Goal: Communication & Community: Answer question/provide support

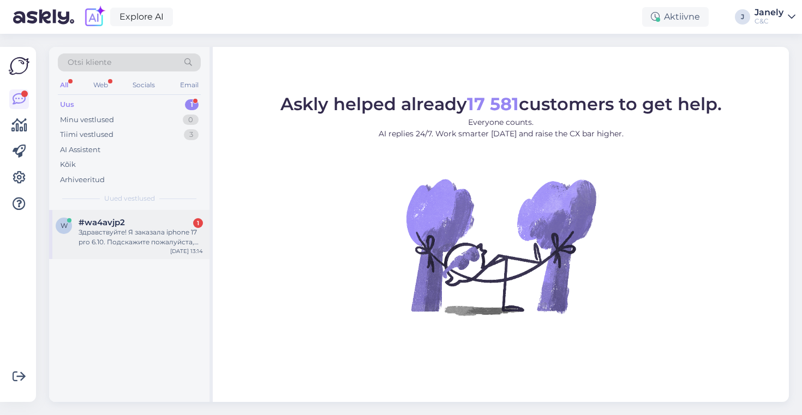
click at [153, 227] on div "#wa4avjp2 1" at bounding box center [141, 223] width 124 height 10
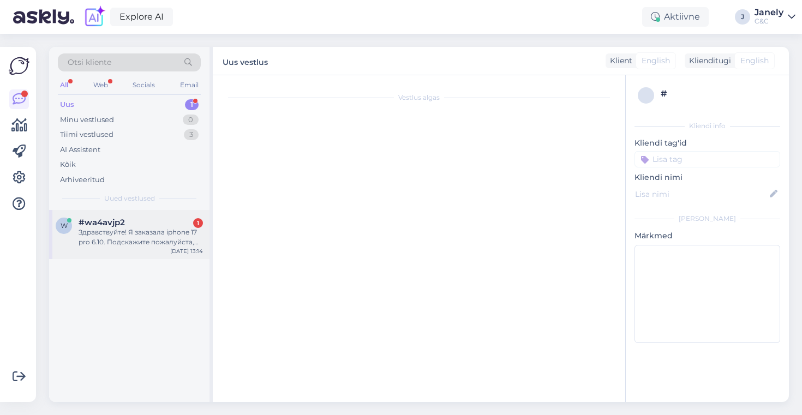
scroll to position [249, 0]
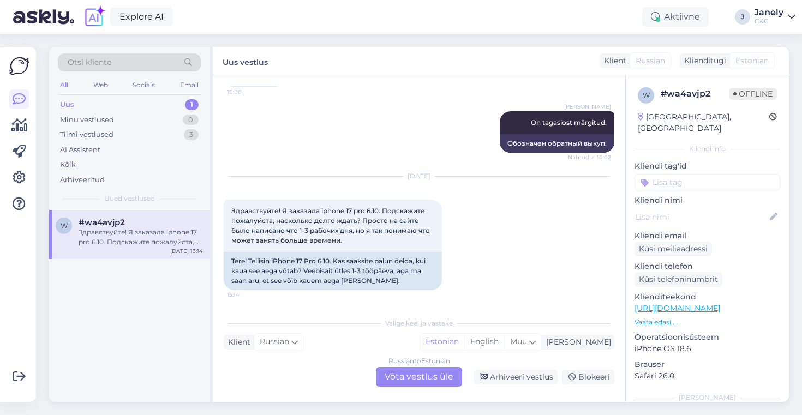
click at [410, 378] on div "Russian to Estonian Võta vestlus üle" at bounding box center [419, 377] width 86 height 20
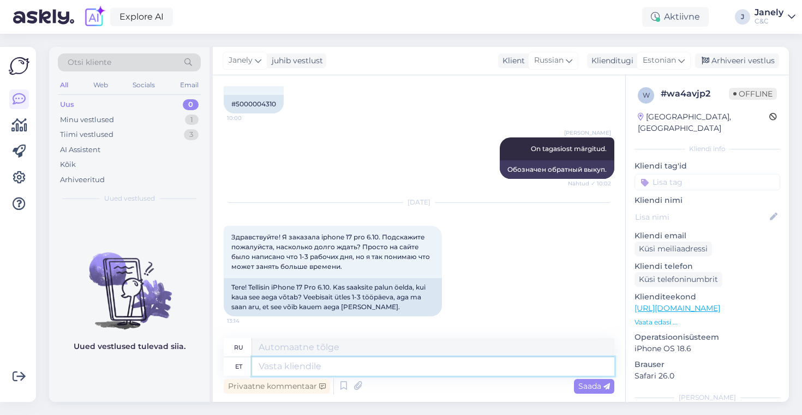
click at [347, 367] on textarea at bounding box center [433, 366] width 362 height 19
type textarea "Tere!"
type textarea "Привет!"
type textarea "Tere! [GEOGRAPHIC_DATA]"
type textarea "Привет! Да."
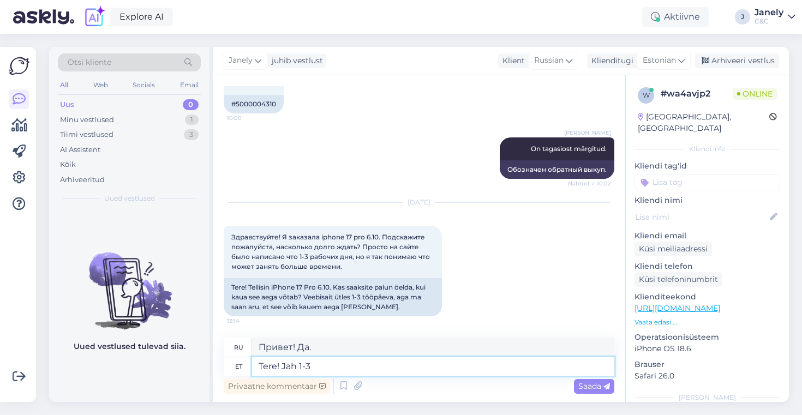
type textarea "Tere! Jah 1-3 t"
type textarea "Привет! Да 1-3"
type textarea "Tere! Jah 1-3 tööpäeva"
type textarea "Здравствуйте! Да, 1–3 рабочих дня."
type textarea "Tere! Jah 1-3 tööpäeva tähendab sekl j"
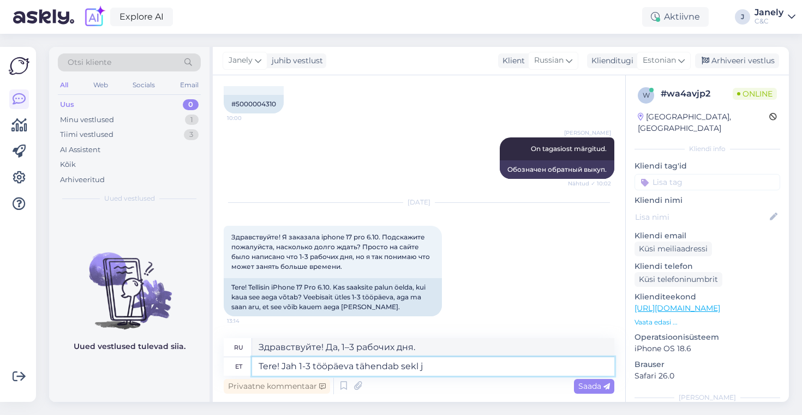
type textarea "Здравствуйте! Да, 1-3 рабочих дня, это значит, что..."
type textarea "Tere! Jah 1-3 tööpäeva tähendab sel j"
type textarea "Здравствуйте! Да, 1-3 рабочих дня."
type textarea "Tere! Jah 1-3 tööpäeva tähendab sel juhul, k"
type textarea "Здравствуйте! Да, в данном случае это означает 1–3 рабочих дня."
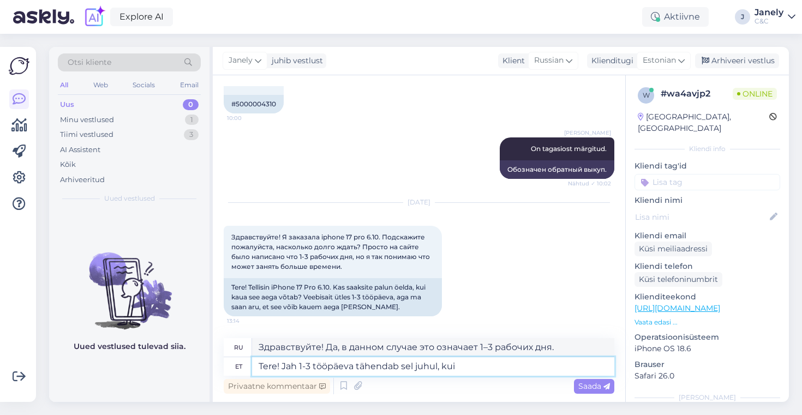
type textarea "Tere! Jah 1-3 tööpäeva tähendab sel juhul, kui"
type textarea "Здравствуйте! Да, 1-3 рабочих дня, если в данном случае"
type textarea "Tere! Jah 1-3 tööpäeva tähendab sel juhul, [PERSON_NAME] o"
type textarea "Здравствуйте! Да, 1-3 рабочих дня означает, что если товар..."
type textarea "Tere! Jah 1-3 tööpäeva tähendab sel juhul, [PERSON_NAME] on [PERSON_NAME] laos"
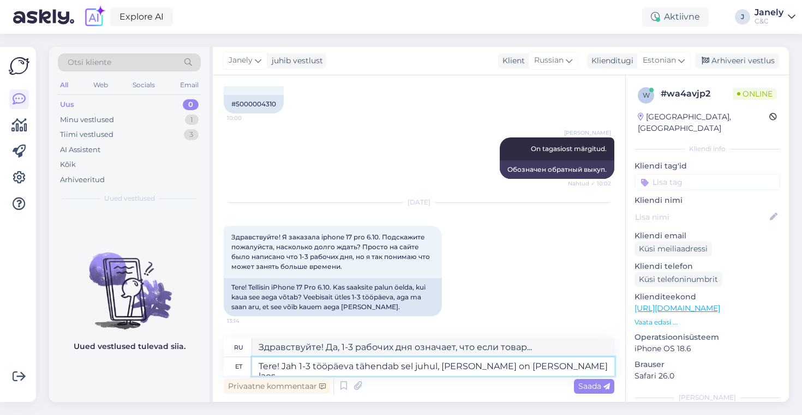
type textarea "Здравствуйте! Да, срок доставки составляет 1–3 рабочих дня, если товар есть на …"
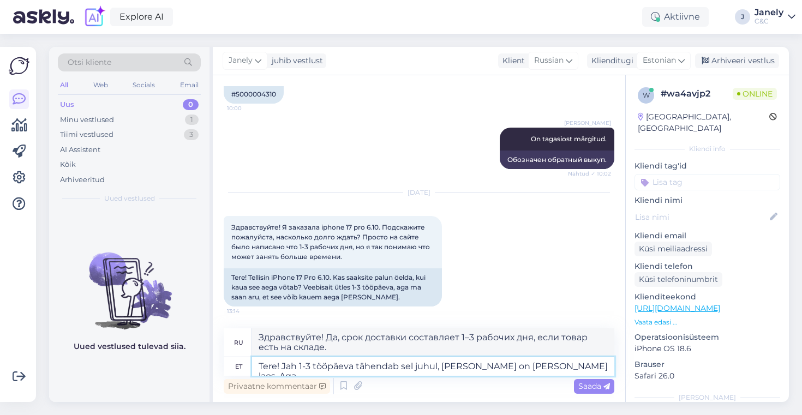
type textarea "Tere! Jah 1-3 tööpäeva tähendab sel juhul, [PERSON_NAME] on [PERSON_NAME] laos.…"
type textarea "Здравствуйте! Да, 1-3 рабочих дня, если товар есть на складе. Но"
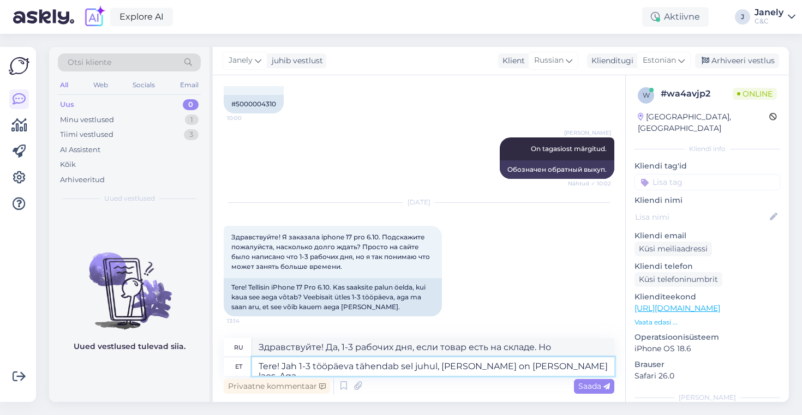
scroll to position [223, 0]
type textarea "Tere! Jah 1-3 tööpäeva tähendab sel juhul, [PERSON_NAME] on [PERSON_NAME] laos.…"
type textarea "Здравствуйте! Да, 1–3 рабочих дня, если товар есть на складе. Но сейчас"
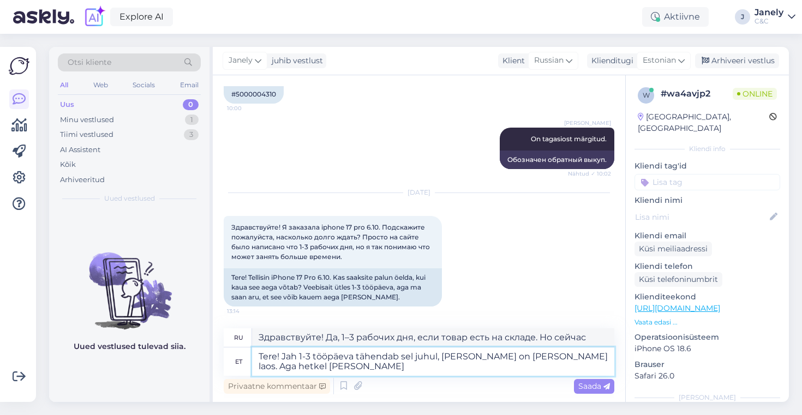
type textarea "Tere! Jah 1-3 tööpäeva tähendab sel juhul, [PERSON_NAME] on [PERSON_NAME] laos.…"
type textarea "Здравствуйте! Да, 1–3 рабочих дня, если товар есть на складе. Но сейчас товар..."
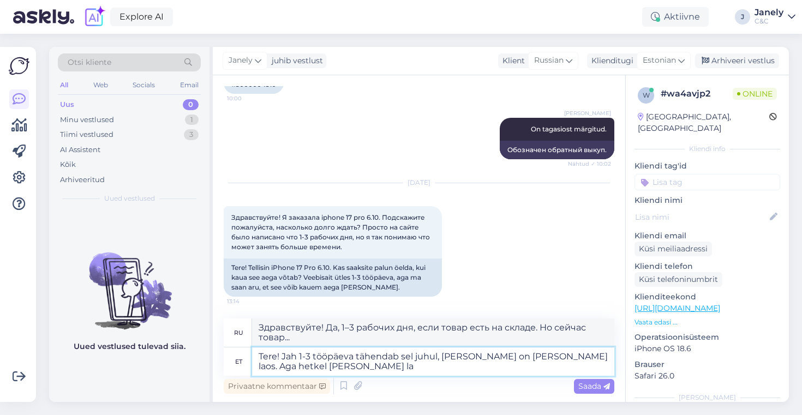
type textarea "Tere! Jah 1-3 tööpäeva tähendab sel juhul, [PERSON_NAME] on [PERSON_NAME] laos.…"
type textarea "Здравствуйте! Да, 1–3 рабочих дня, если товар есть на складе. Но сейчас у нас е…"
type textarea "Tere! Jah 1-3 tööpäeva tähendab sel juhul, [PERSON_NAME] on [PERSON_NAME] laos.…"
type textarea "Здравствуйте! Да, 1–3 рабочих дня, если товар есть на складе. Но сейчас он есть…"
type textarea "Tere! Jah 1-3 tööpäeva tähendab sel juhul, [PERSON_NAME] on [PERSON_NAME] laos.…"
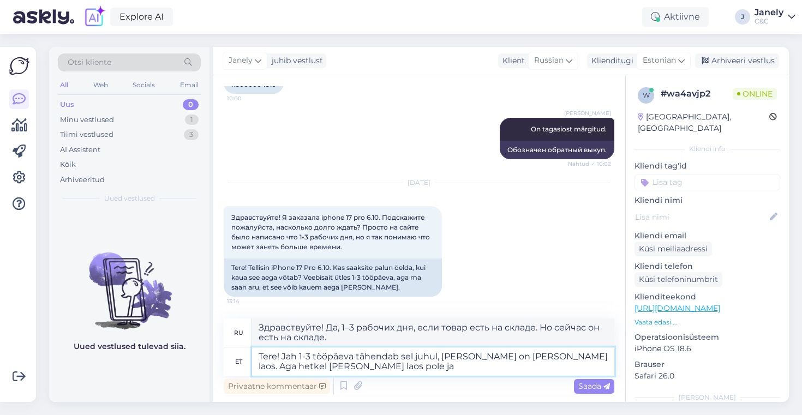
type textarea "Здравствуйте! Да, срок доставки 1–3 рабочих дня означает, что товар есть в нали…"
type textarea "Tere! Jah 1-3 tööpäeva tähendab sel juhul, [PERSON_NAME] on [PERSON_NAME] laos.…"
type textarea "Здравствуйте! Да, 1-3 рабочих дня означает, что товар есть в наличии. Но в данн…"
type textarea "Tere! Jah 1-3 tööpäeva tähendab sel juhul, [PERSON_NAME] on [PERSON_NAME] laos.…"
type textarea "Здравствуйте! Да, 1-3 рабочих дня означает, что товар есть в наличии. Но на дан…"
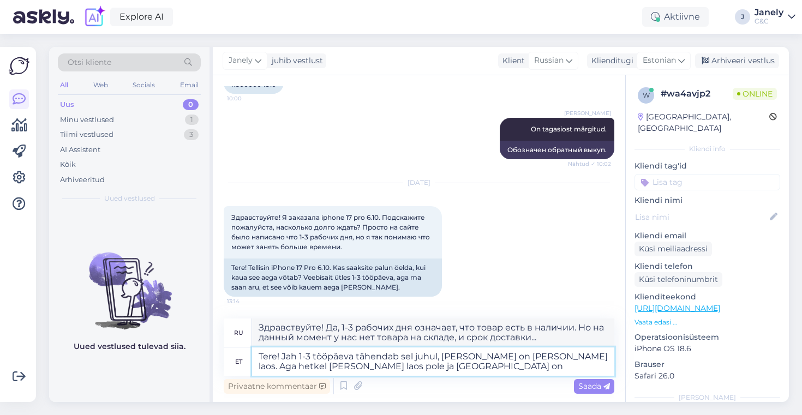
type textarea "Tere! Jah 1-3 tööpäeva tähendab sel juhul, [PERSON_NAME] on [PERSON_NAME] laos.…"
type textarea "Здравствуйте! Да, 1-3 рабочих дня означает, что товар есть в наличии. Но сейчас…"
type textarea "Tere! Jah 1-3 tööpäeva tähendab sel juhul, [PERSON_NAME] on [PERSON_NAME] laos.…"
type textarea "Здравствуйте! Да, 1–3 рабочих дня, если товар есть на складе. Но сейчас его нет…"
type textarea "Tere! Jah 1-3 tööpäeva tähendab sel juhul, [PERSON_NAME] on [PERSON_NAME] laos.…"
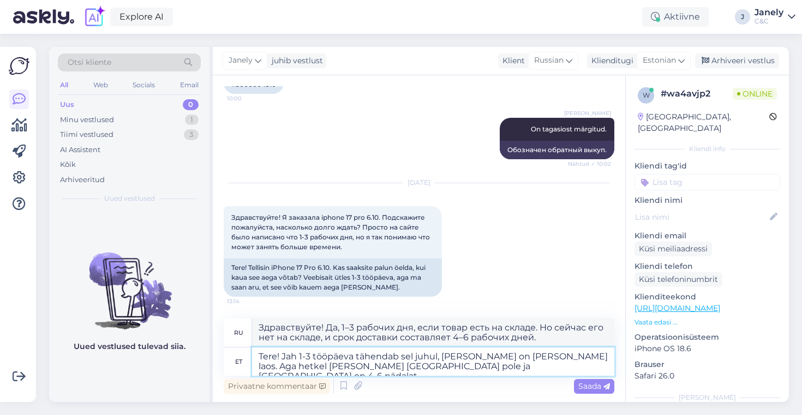
type textarea "Здравствуйте! Да, срок доставки 1–3 рабочих дня означает, что товар есть в нали…"
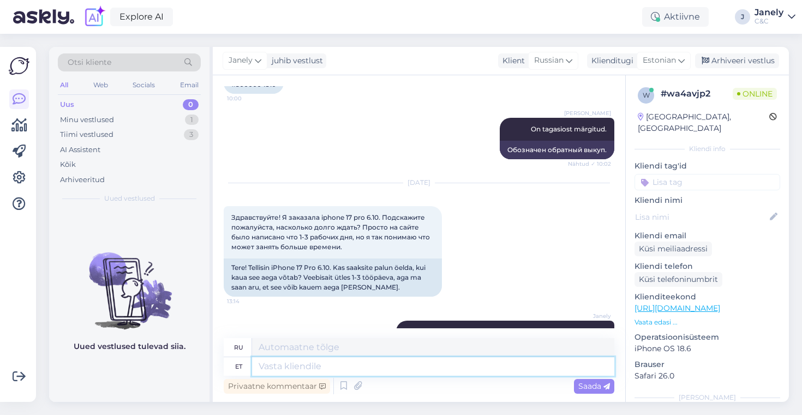
scroll to position [327, 0]
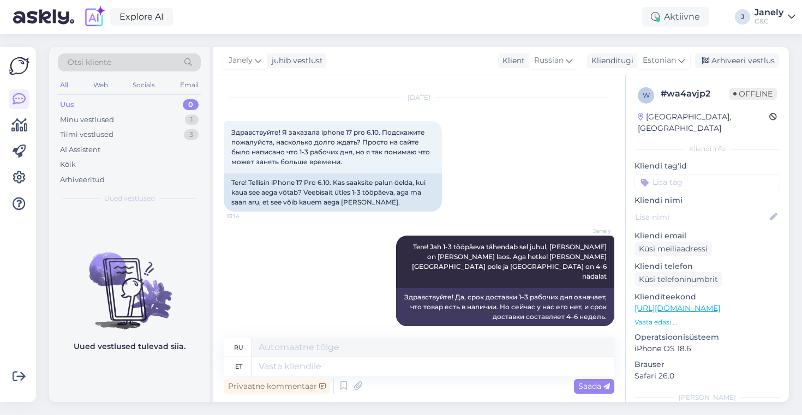
click at [440, 41] on div "Otsi kliente All Web Socials Email Uus 0 Minu vestlused 1 Tiimi vestlused 3 AI …" at bounding box center [422, 224] width 759 height 381
click at [740, 64] on div "Arhiveeri vestlus" at bounding box center [737, 60] width 84 height 15
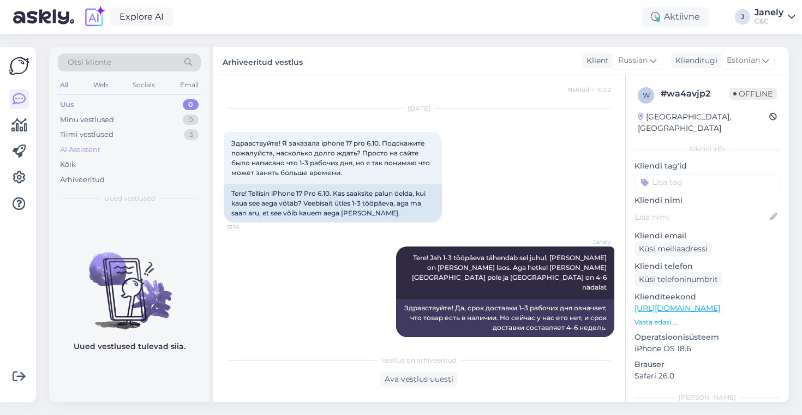
click at [147, 143] on div "AI Assistent" at bounding box center [129, 149] width 143 height 15
click at [144, 137] on div "Tiimi vestlused 3" at bounding box center [129, 134] width 143 height 15
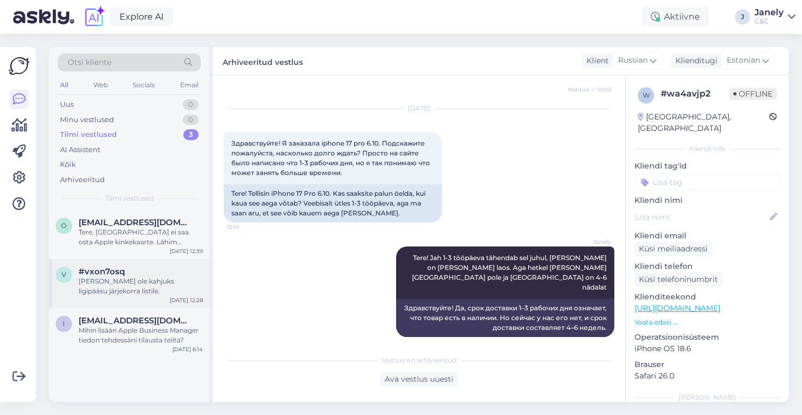
click at [148, 259] on div "v #vxon7osq [PERSON_NAME] ole kahjuks ligipääsu järjekorra listile. [DATE] 12:28" at bounding box center [129, 283] width 160 height 49
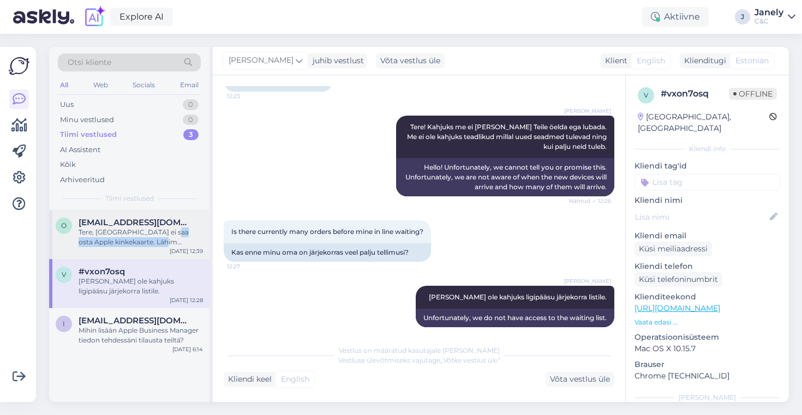
click at [163, 237] on div "Tere, [GEOGRAPHIC_DATA] ei saa osta Apple kinkekaarte. Lähim [PERSON_NAME] saab…" at bounding box center [141, 237] width 124 height 20
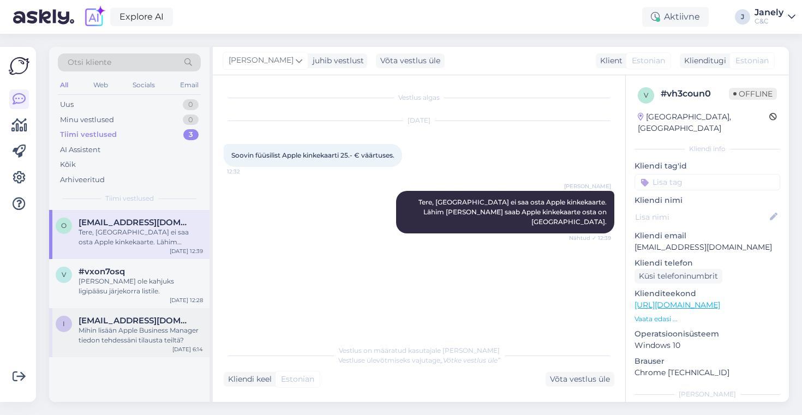
click at [124, 347] on div "i [EMAIL_ADDRESS][DOMAIN_NAME] Mihin lisään Apple Business Manager tiedon tehde…" at bounding box center [129, 332] width 160 height 49
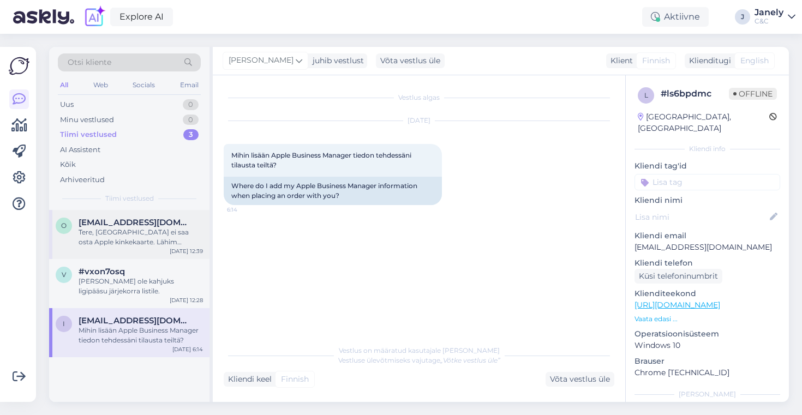
click at [174, 218] on span "[EMAIL_ADDRESS][DOMAIN_NAME]" at bounding box center [135, 223] width 113 height 10
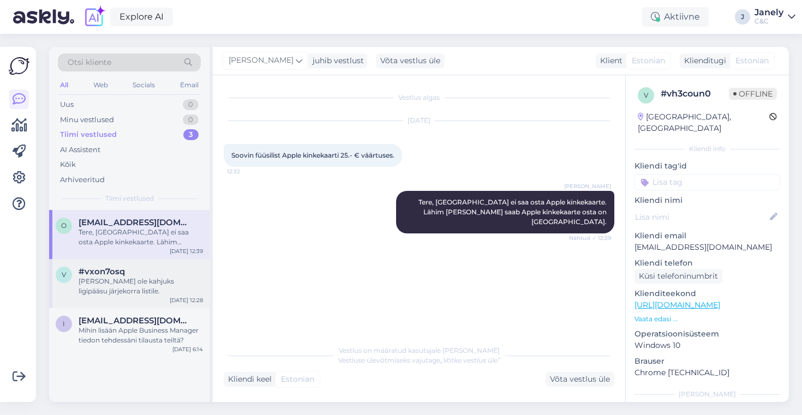
click at [166, 280] on div "[PERSON_NAME] ole kahjuks ligipääsu järjekorra listile." at bounding box center [141, 287] width 124 height 20
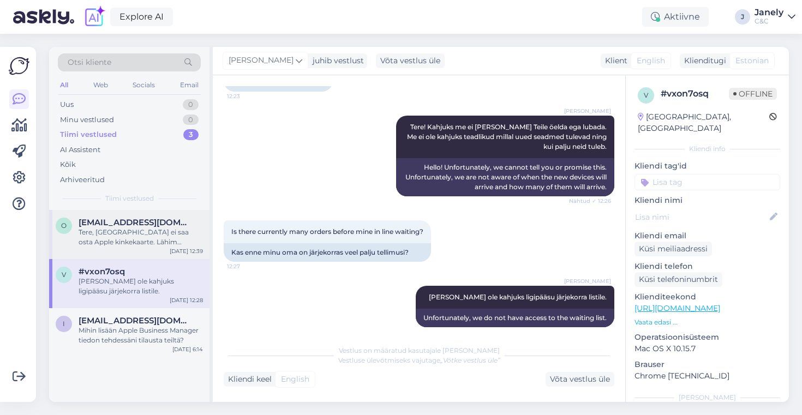
click at [167, 237] on div "Tere, [GEOGRAPHIC_DATA] ei saa osta Apple kinkekaarte. Lähim [PERSON_NAME] saab…" at bounding box center [141, 237] width 124 height 20
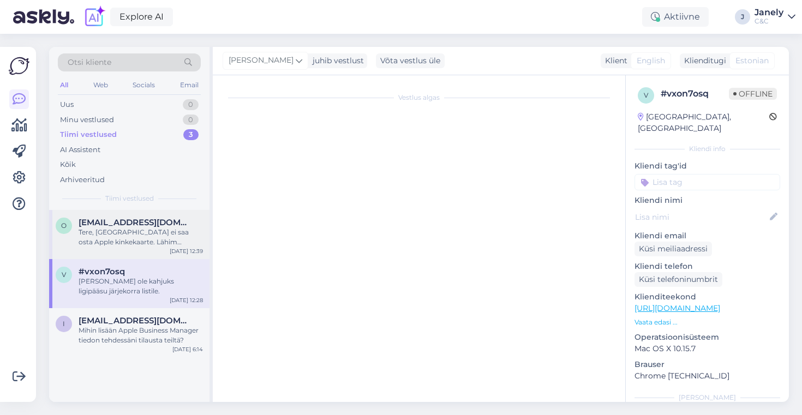
scroll to position [0, 0]
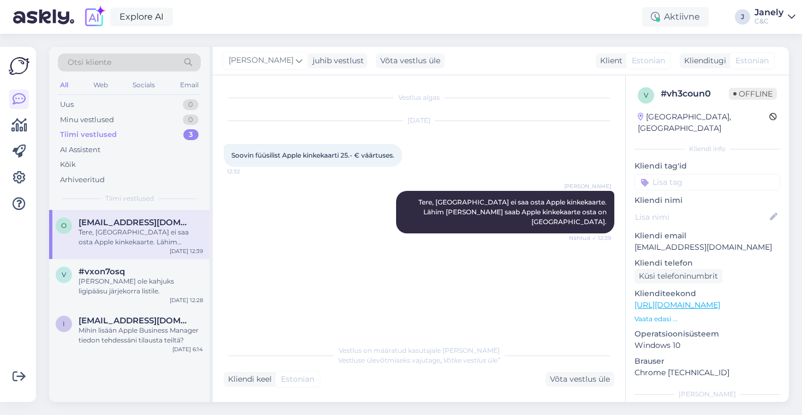
click at [204, 29] on div "Explore AI Aktiivne J Janely C&C" at bounding box center [401, 17] width 802 height 34
click at [145, 107] on div "Uus 1" at bounding box center [129, 104] width 143 height 15
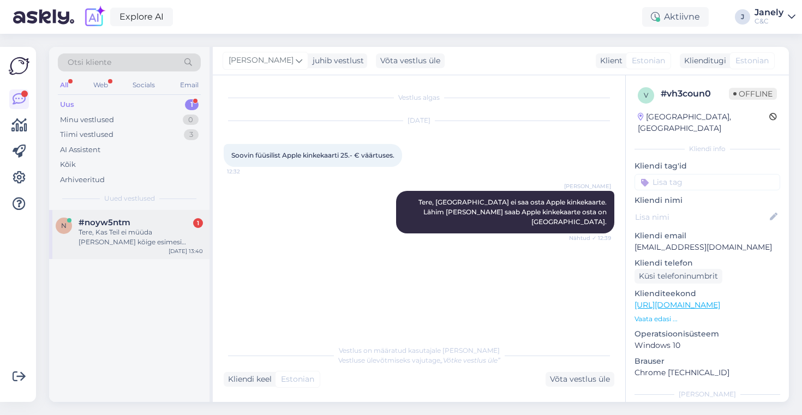
click at [119, 256] on div "n #noyw5ntm 1 Tere, Kas Teil ei müüda [PERSON_NAME] kõige esimesi airpods 1gen?…" at bounding box center [129, 234] width 160 height 49
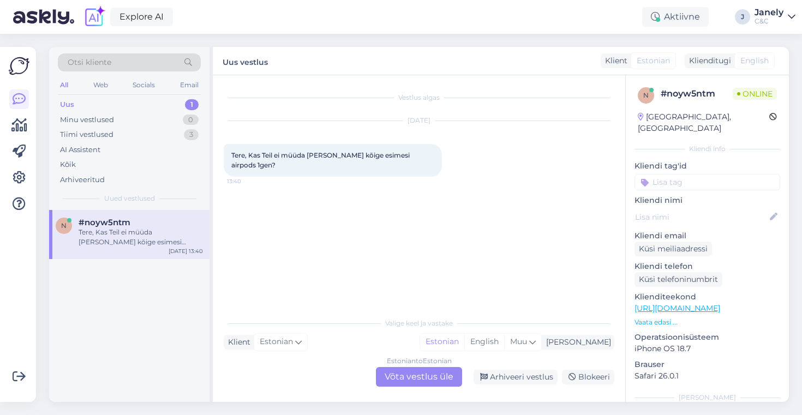
click at [418, 380] on div "Estonian to Estonian Võta vestlus üle" at bounding box center [419, 377] width 86 height 20
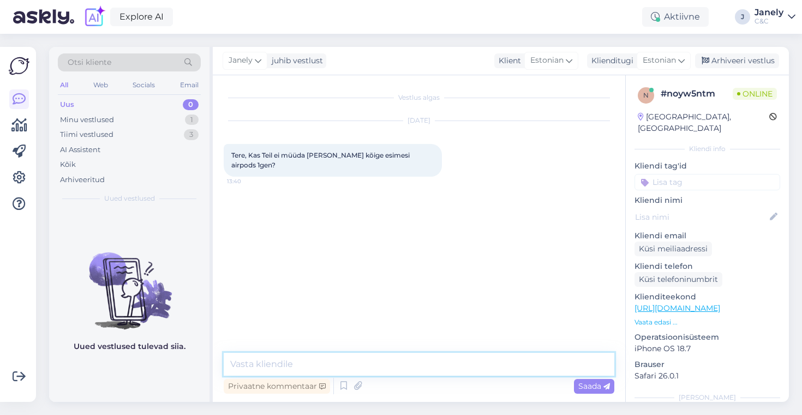
click at [406, 373] on textarea at bounding box center [419, 364] width 391 height 23
type textarea "Tere! Me ei müü jah kahjuks enam Airpods 1 gen"
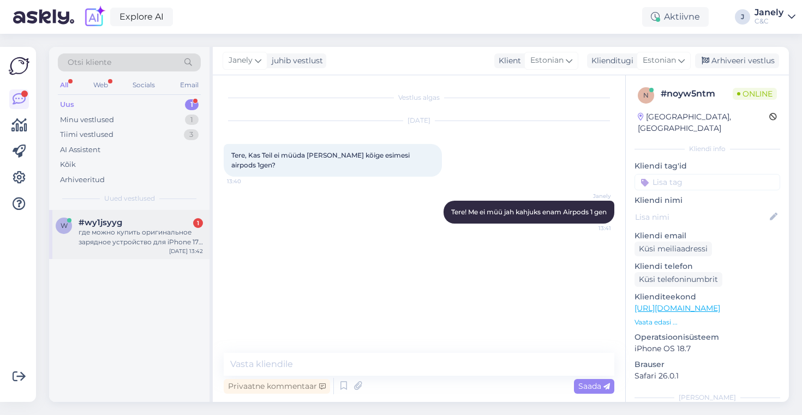
click at [138, 252] on div "w #wy1jsyyg 1 где можно купить оригинальное зарядное устройство для iPhone 17 p…" at bounding box center [129, 234] width 160 height 49
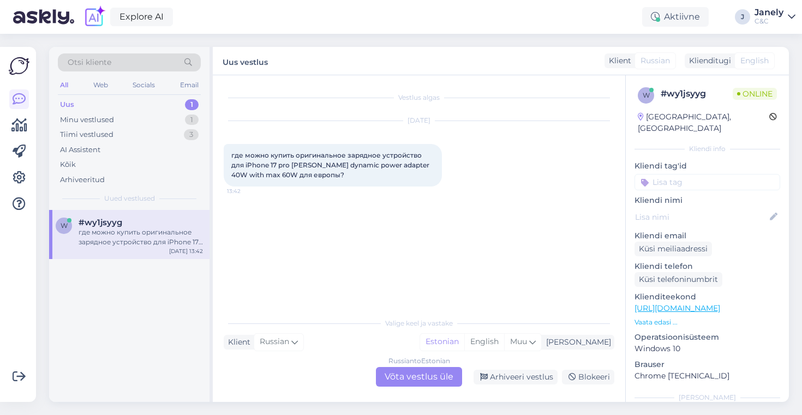
click at [421, 372] on div "Russian to Estonian Võta vestlus üle" at bounding box center [419, 377] width 86 height 20
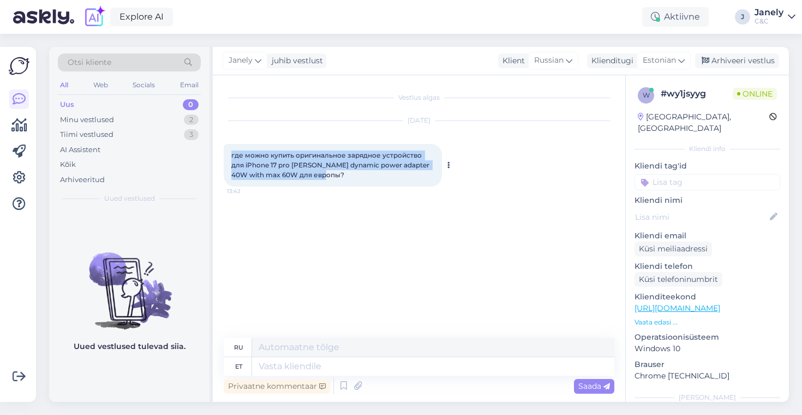
drag, startPoint x: 232, startPoint y: 158, endPoint x: 368, endPoint y: 180, distance: 137.5
click at [368, 180] on div "где можно купить оригинальное зарядное устройство для iPhone 17 pro [PERSON_NAM…" at bounding box center [333, 165] width 218 height 43
copy span "где можно купить оригинальное зарядное устройство для iPhone 17 pro [PERSON_NAM…"
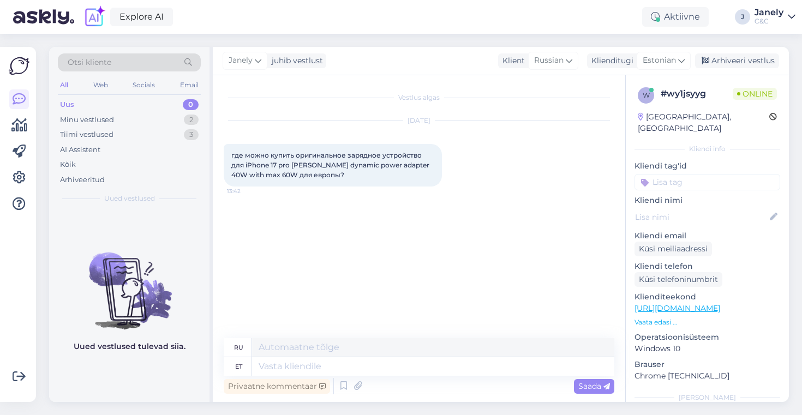
click at [587, 205] on div "Vestlus algas [DATE] где можно купить оригинальное зарядное устройство для iPho…" at bounding box center [424, 207] width 400 height 242
click at [344, 358] on textarea at bounding box center [433, 366] width 362 height 19
type textarea "Tere!"
type textarea "Привет!"
type textarea "Tere! Kas"
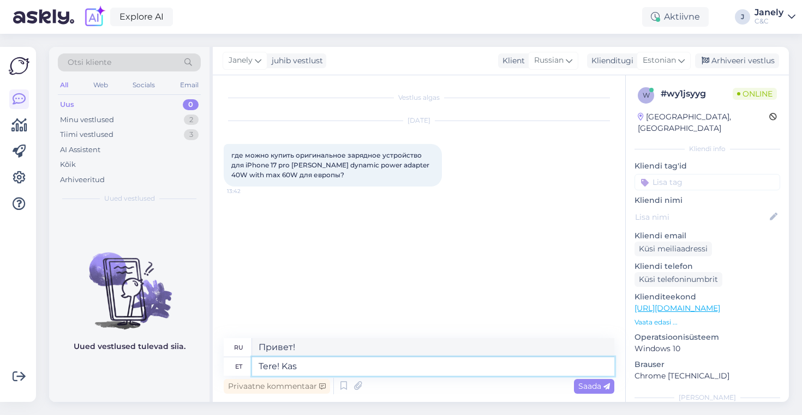
type textarea "Привет! Это"
type textarea "Tere! Kas te m"
type textarea "Привет! Ты?"
type textarea "Tere! Kas te mõtlete ad"
type textarea "Привет! Ты думаешь?"
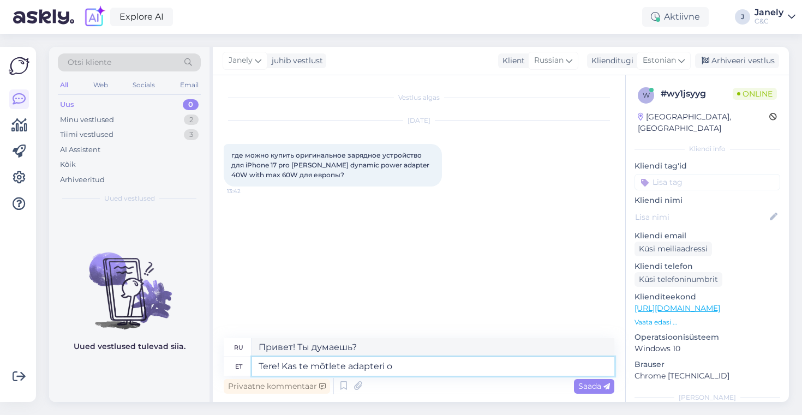
type textarea "Tere! Kas te mõtlete adapteri ot"
type textarea "Здравствуйте! Вы имеете в виду адаптер?"
type textarea "Tere! Kas te mõtlete adapteri otsa, m"
type textarea "Привет! Думаете об адаптере?"
type textarea "Tere! Kas te mõtlete adapteri otsa, mis kas"
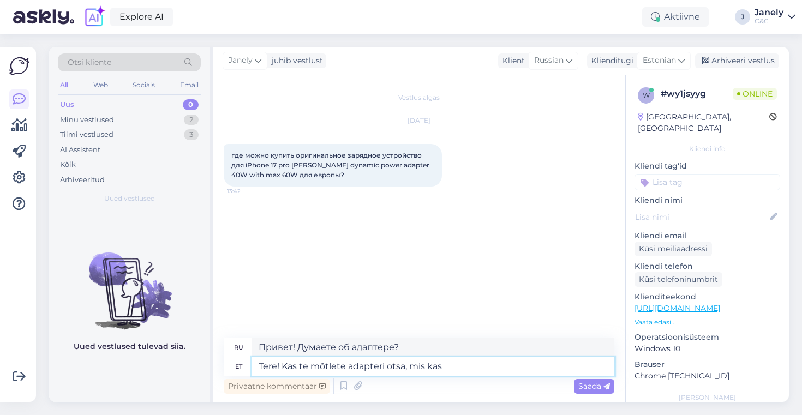
type textarea "Здравствуйте! Вы думаете об адаптере, который"
type textarea "Tere! Kas te mõtlete adapteri otsa, mis kasutada te"
type textarea "Привет! Думаете, какой адаптер использовать?"
type textarea "Tere! Kas te mõtlete adapteri otsa, mis kasutada teistes ri"
type textarea "Здравствуйте! Вы думаете об адаптере для использования в других устройствах?"
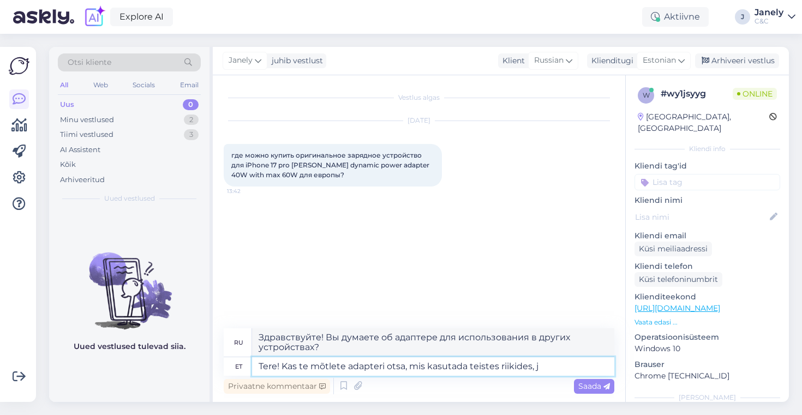
type textarea "Tere! Kas te mõtlete adapteri otsa, mis kasutada teistes riikides, ju"
type textarea "Здравствуйте! Думаете ли вы об адаптере для использования в других странах?"
type textarea "Tere! Kas te mõtlete adapteri otsa, mis kasutada teistes riikides, ju"
type textarea "Здравствуйте! Вы думаете об адаптере для использования в других странах?"
type textarea "Tere! Kas te mõtlete adapteri otsa, mis kasutada teistes riikides, k"
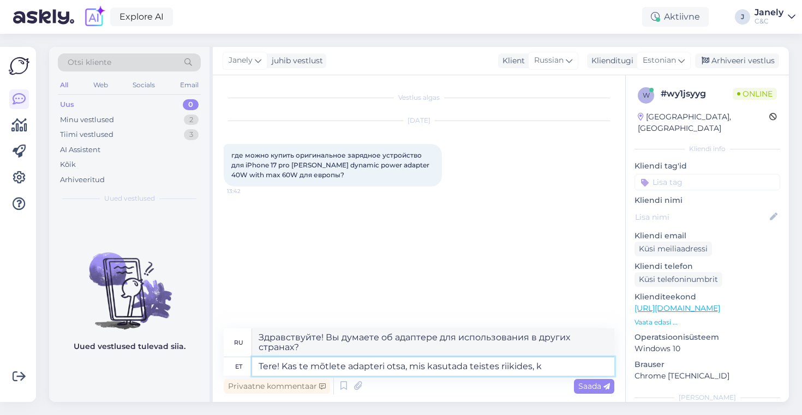
type textarea "Здравствуйте! Думаете ли вы об адаптере для использования в других странах?"
type textarea "Tere! Kas te mõtlete adapteri otsa, mis kasutada teistes riikides, kus"
type textarea "Здравствуйте! Вы думаете об адаптере для использования в других странах, где"
type textarea "Tere! Kas te mõtlete adapteri otsa, mis kasutada teistes riikides, kus pole"
type textarea "Здравствуйте! Вы думаете об адаптере для использования в других странах, где нет"
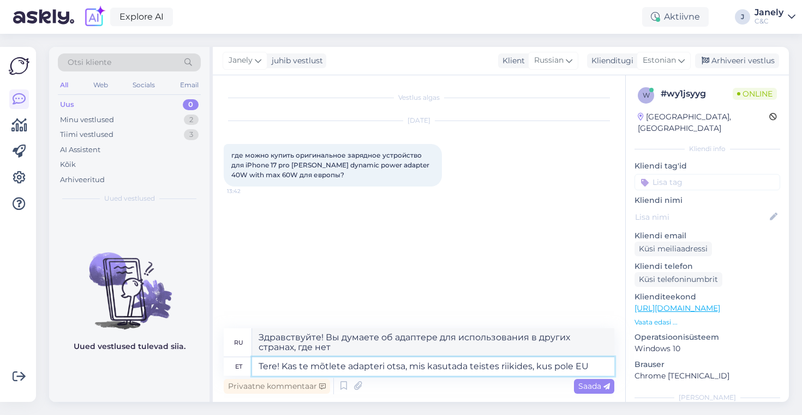
type textarea "Tere! Kas te mõtlete adapteri otsa, mis kasutada teistes riikides, kus pole EU o"
type textarea "Здравствуйте! Думаете ли вы об адаптере для использования в странах за пределам…"
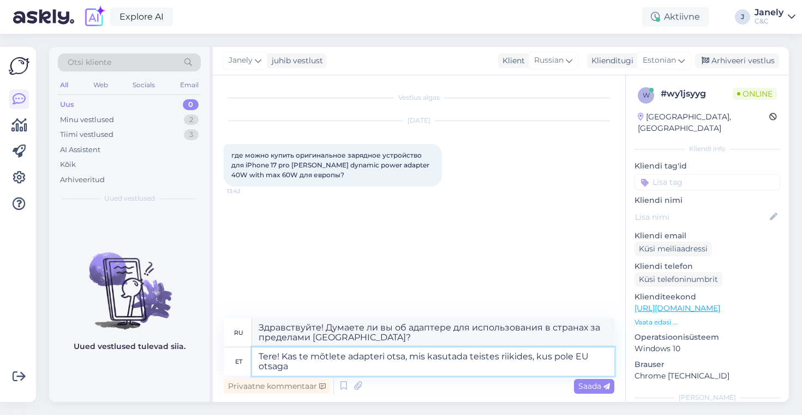
type textarea "Tere! Kas te mõtlete adapteri otsa, mis kasutada teistes riikides, kus pole EU …"
type textarea "Здравствуйте! Думаете ли вы о переходнике для использования в других странах, г…"
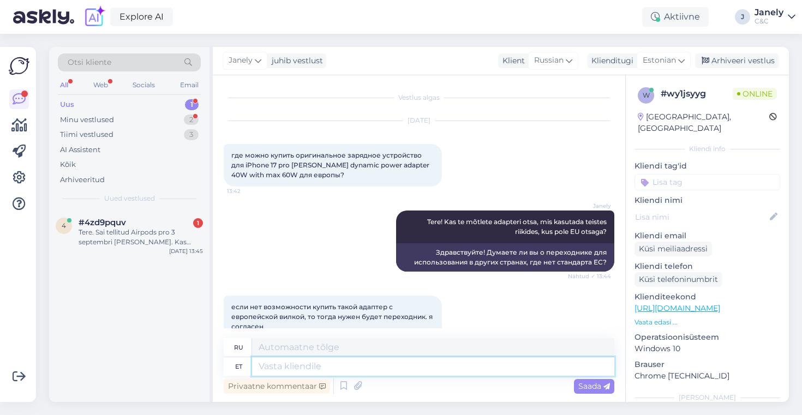
scroll to position [50, 0]
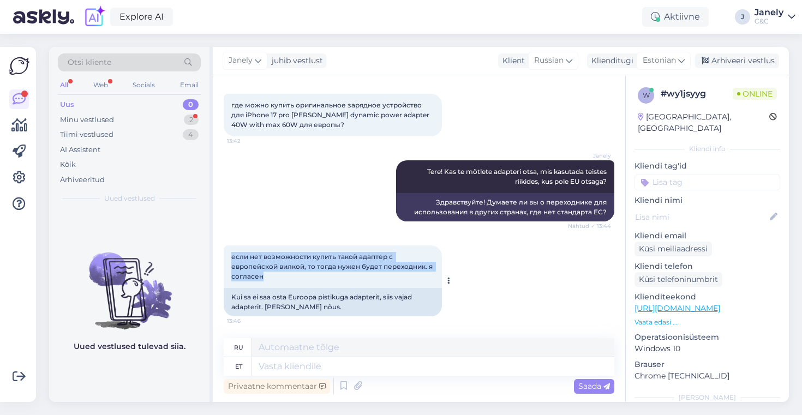
drag, startPoint x: 231, startPoint y: 256, endPoint x: 275, endPoint y: 270, distance: 46.9
click at [272, 274] on div "если нет возможности купить такой адаптер с европейской вилкой, то тогда нужен …" at bounding box center [333, 266] width 218 height 43
copy span "если нет возможности купить такой адаптер с европейской вилкой, то тогда нужен …"
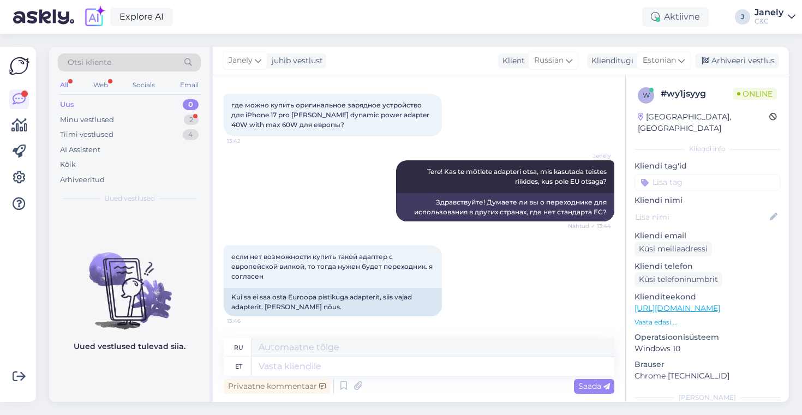
click at [504, 314] on div "если нет возможности купить такой адаптер с европейской вилкой, то тогда нужен …" at bounding box center [419, 280] width 391 height 95
drag, startPoint x: 231, startPoint y: 296, endPoint x: 315, endPoint y: 307, distance: 84.2
click at [315, 307] on div "Kui sa ei saa osta Euroopa pistikuga adapterit, siis vajad adapterit. [PERSON_N…" at bounding box center [333, 302] width 218 height 28
copy div "Kui sa ei saa osta Euroopa pistikuga adapterit, siis vajad adapterit. [PERSON_N…"
click at [260, 261] on div "если нет возможности купить такой адаптер с европейской вилкой, то тогда нужен …" at bounding box center [333, 266] width 218 height 43
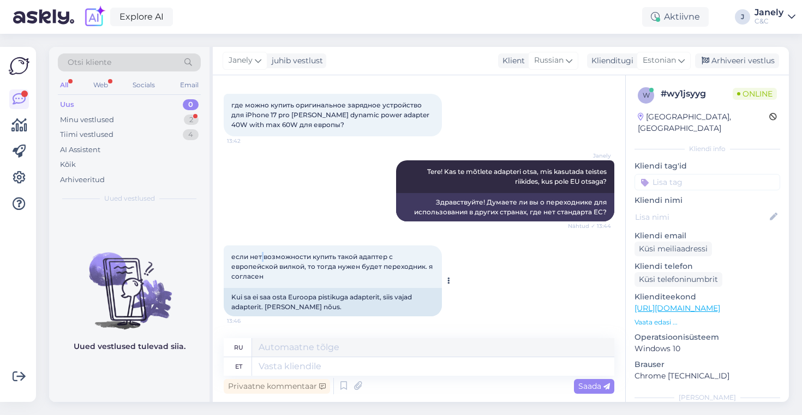
click at [260, 261] on div "если нет возможности купить такой адаптер с европейской вилкой, то тогда нужен …" at bounding box center [333, 266] width 218 height 43
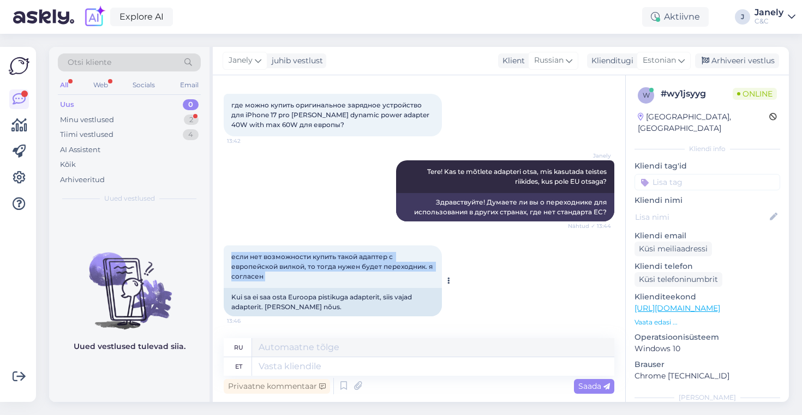
click at [260, 261] on div "если нет возможности купить такой адаптер с европейской вилкой, то тогда нужен …" at bounding box center [333, 266] width 218 height 43
copy div "если нет возможности купить такой адаптер с европейской вилкой, то тогда нужен …"
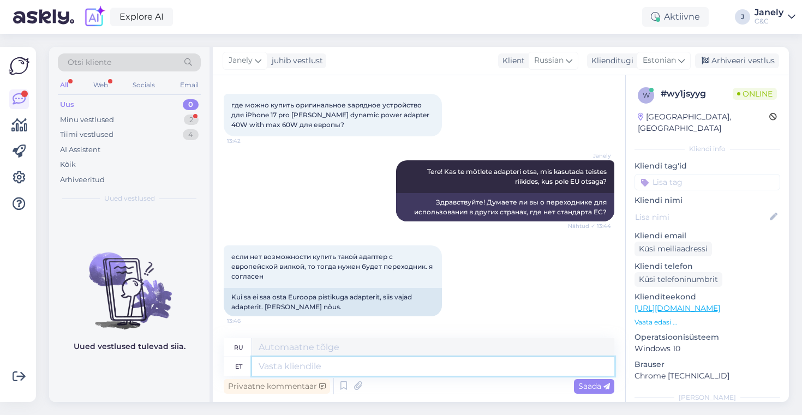
click at [382, 365] on textarea at bounding box center [433, 366] width 362 height 19
type textarea "P"
type textarea "П"
type textarea "Palun"
type textarea "Пожалуйста"
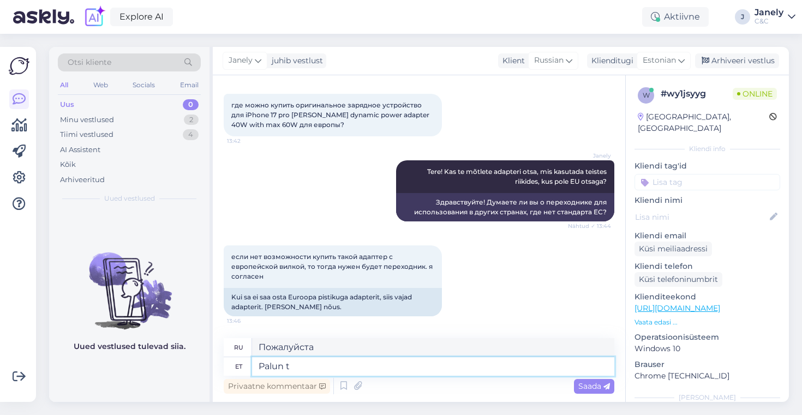
type textarea "Palun tä"
type textarea "Пожалуйста, заполните"
type textarea "Palun täpsustage"
type textarea "Пожалуйста, уточните"
type textarea "Palun täpsustage,"
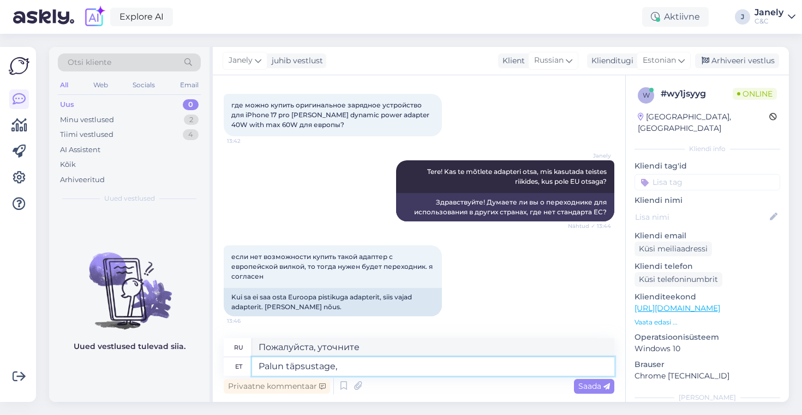
type textarea "Пожалуйста, уточните,"
type textarea "Palun täpsustage, millist a"
type textarea "Пожалуйста, укажите, какой именно"
type textarea "Palun täpsustage, millist adapterit"
type textarea "Пожалуйста, укажите, какой адаптер"
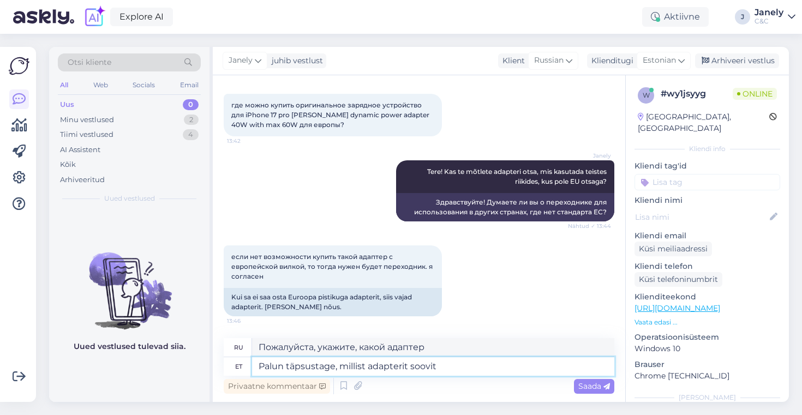
type textarea "Palun täpsustage, millist adapterit soovite"
type textarea "Укажите, пожалуйста, какой адаптер вам нужен."
type textarea "Palun täpsustage, millist adapterit soovite või"
type textarea "Пожалуйста, укажите, какой адаптер вам нужен или"
type textarea "Palun täpsustage, millist adapterit soovite või mis ri"
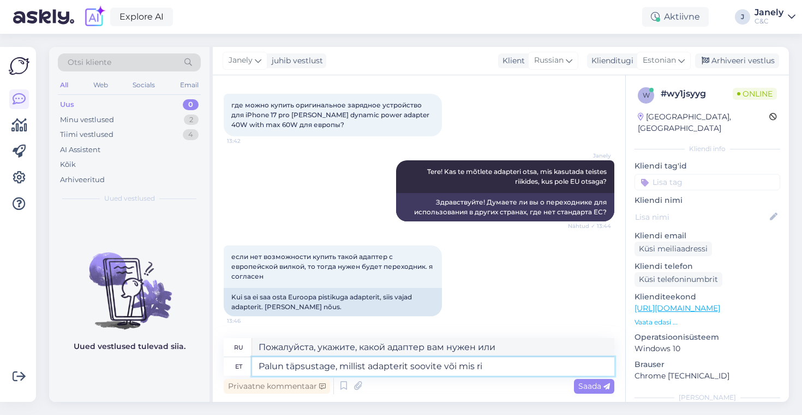
type textarea "Пожалуйста, укажите, какой адаптер вам нужен или какой"
type textarea "Palun täpsustage, millist adapterit soovite või mis riigi ja"
type textarea "Пожалуйста, укажите, какой адаптер вам нужен и в какой стране."
type textarea "Palun täpsustage, millist adapterit soovite või mis riigi jaoks?"
type textarea "Укажите, пожалуйста, какой адаптер вам нужен и для какой страны?"
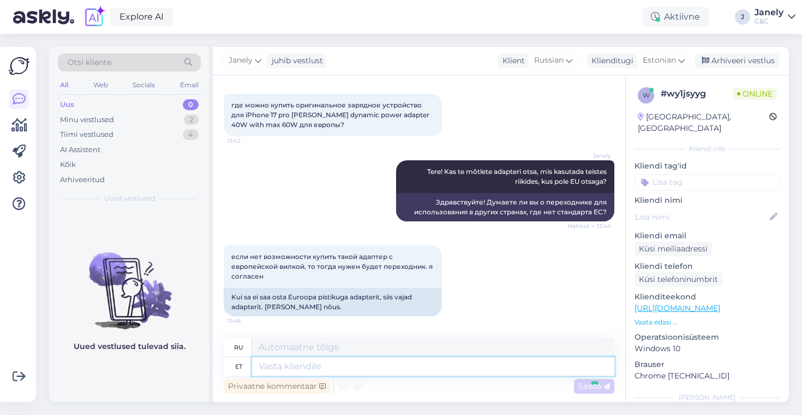
scroll to position [125, 0]
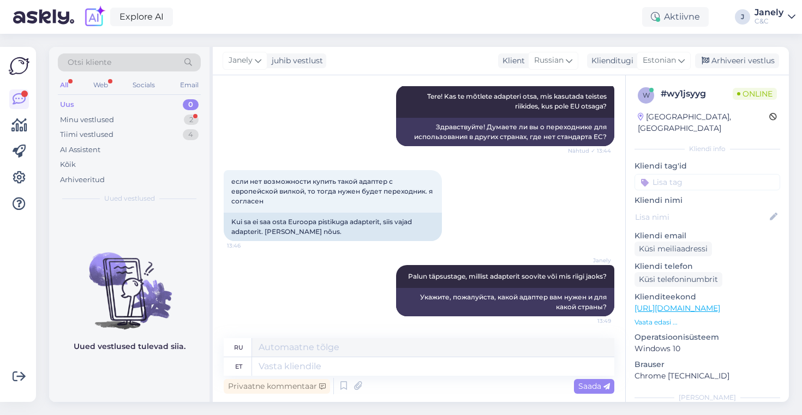
click at [473, 33] on div "Explore AI Aktiivne J Janely C&C" at bounding box center [401, 17] width 802 height 34
click at [154, 117] on div "Minu vestlused 2" at bounding box center [129, 119] width 143 height 15
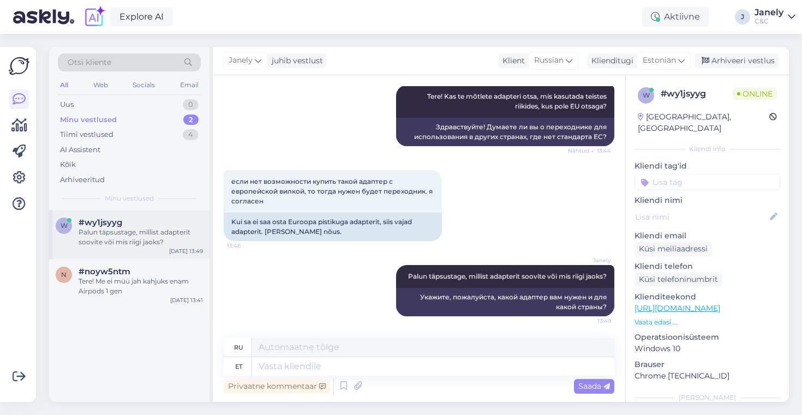
click at [147, 253] on div "w #wy1jsyyg Palun täpsustage, millist adapterit soovite või mis riigi jaoks? [D…" at bounding box center [129, 234] width 160 height 49
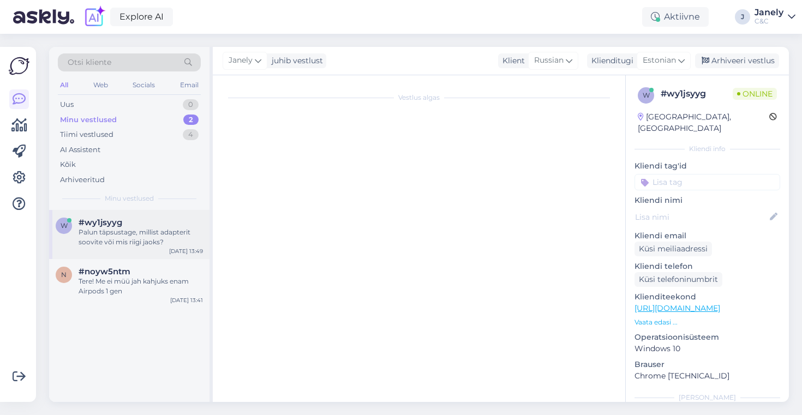
scroll to position [164, 0]
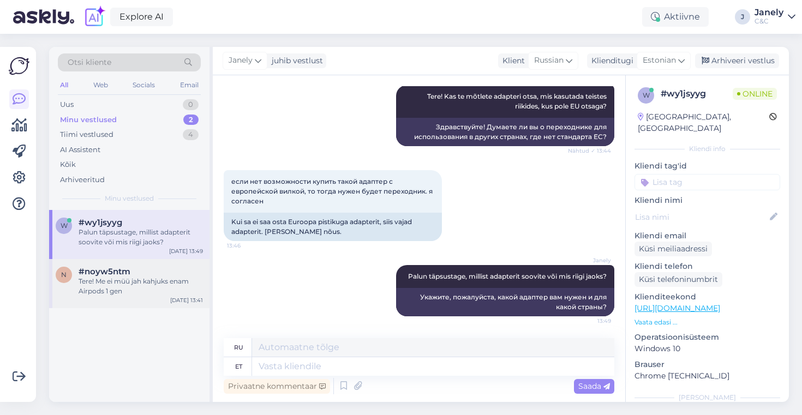
click at [147, 273] on div "#noyw5ntm" at bounding box center [141, 272] width 124 height 10
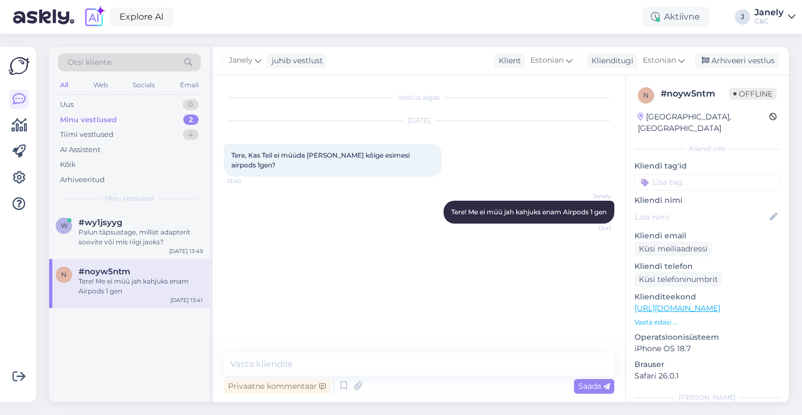
scroll to position [0, 0]
click at [143, 254] on div "w #wy1jsyyg Palun täpsustage, millist adapterit soovite või mis riigi jaoks? [D…" at bounding box center [129, 234] width 160 height 49
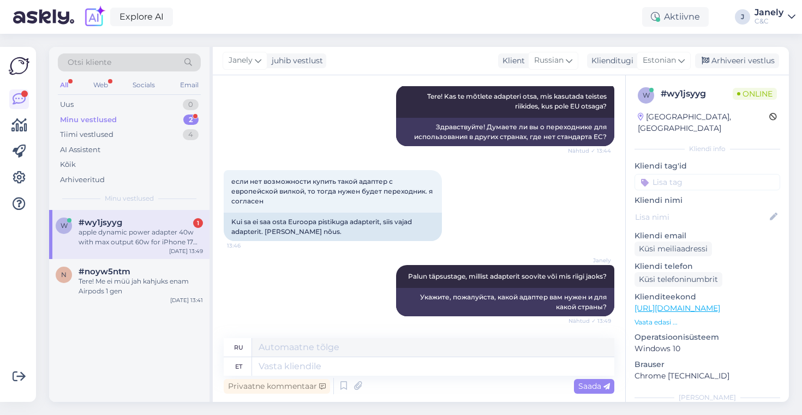
scroll to position [249, 0]
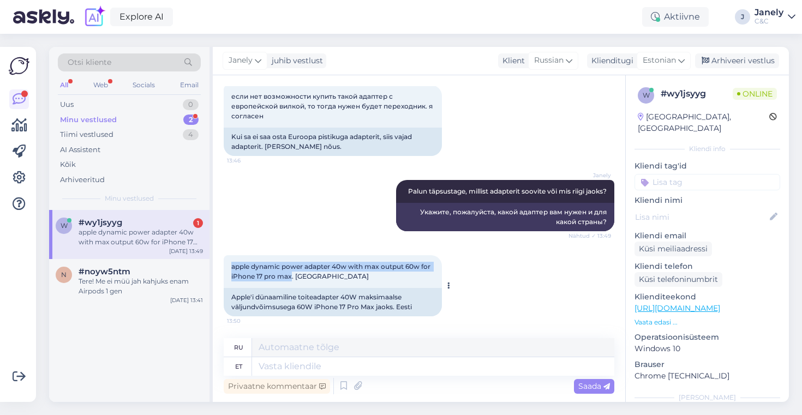
drag, startPoint x: 232, startPoint y: 267, endPoint x: 291, endPoint y: 278, distance: 60.5
click at [291, 279] on span "apple dynamic power adapter 40w with max output 60w for iPhone 17 pro max. [GEO…" at bounding box center [331, 271] width 201 height 18
copy span "apple dynamic power adapter 40w with max output 60w for iPhone 17 pro max"
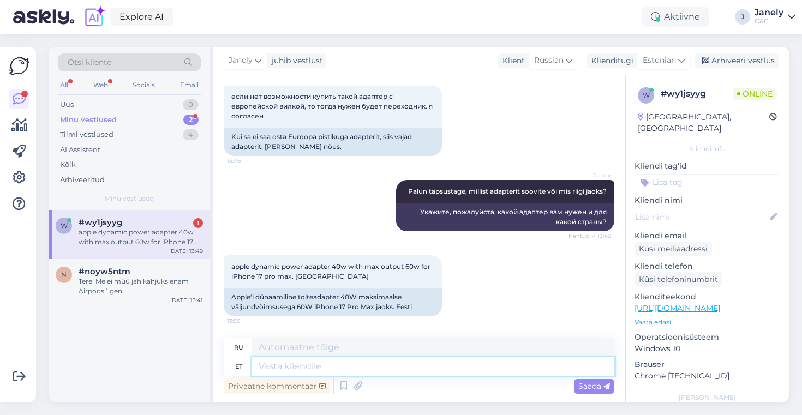
click at [389, 365] on textarea at bounding box center [433, 366] width 362 height 19
type textarea "<"
type textarea "m"
type textarea "Meil"
type textarea "Мы"
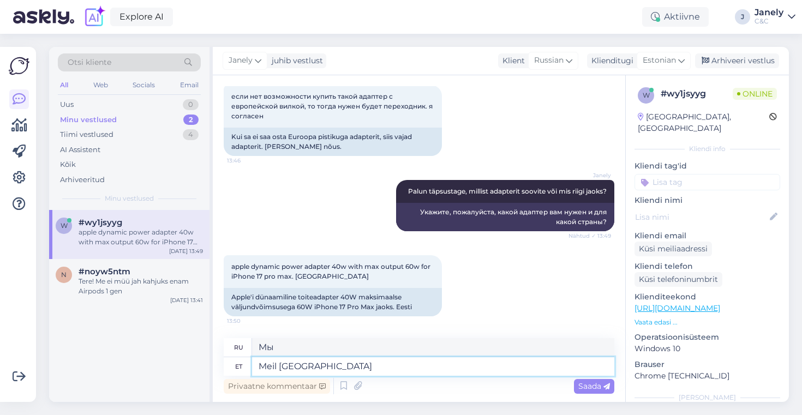
type textarea "Meil Eestis s"
type textarea "Мы в [GEOGRAPHIC_DATA]"
type textarea "Meil Eestis seda p"
type textarea "У нас в [GEOGRAPHIC_DATA] такое есть."
type textarea "Meil Eestis seda pakkuda ei"
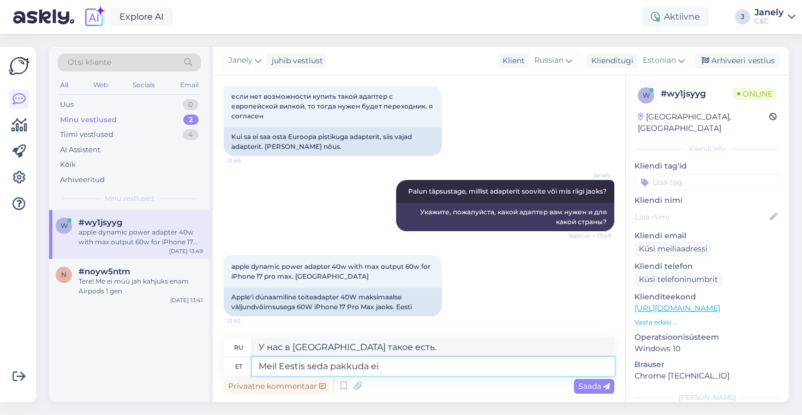
type textarea "Мы можем предложить это в [GEOGRAPHIC_DATA]"
type textarea "Meil Eestis seda pakkuda ei"
type textarea "В [GEOGRAPHIC_DATA] мы этого не предлагаем."
type textarea "Meil Eestis seda pakkuda ei ole."
type textarea "В [GEOGRAPHIC_DATA] мы не можем этого предложить."
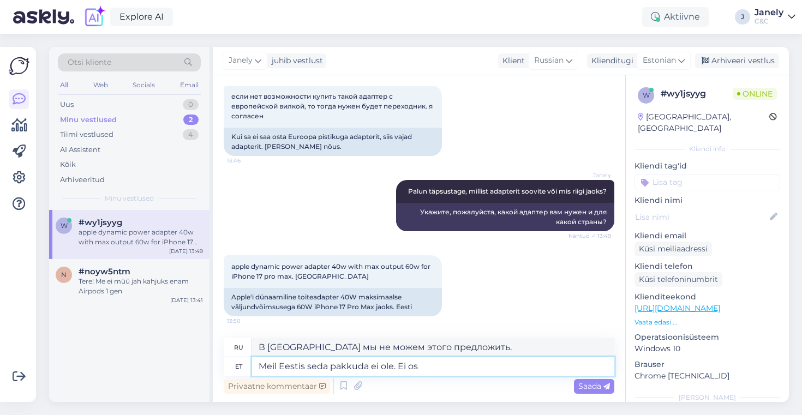
type textarea "Meil Eestis seda pakkuda ei ole. Ei osk"
type textarea "В [GEOGRAPHIC_DATA] мы не можем этого предложить. Нет."
type textarea "Meil Eestis seda pakkuda ei ole. Ei oska"
type textarea "У нас в [GEOGRAPHIC_DATA] такого нет. Не знаю."
type textarea "Meil Eestis seda pakkuda ei ole. Ei"
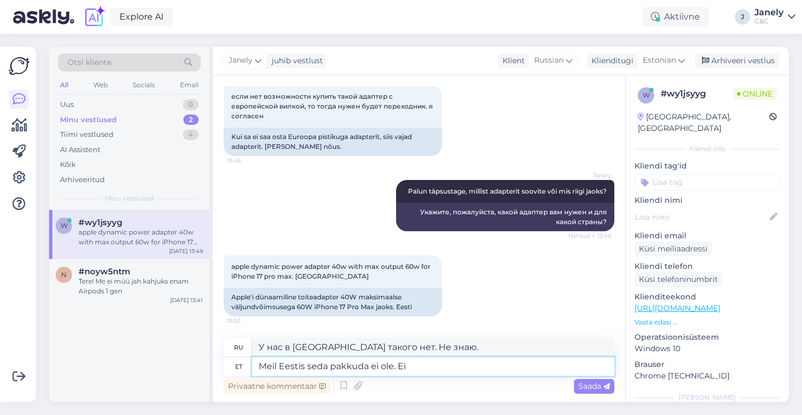
type textarea "В [GEOGRAPHIC_DATA] мы не можем этого предложить. Нет."
type textarea "Meil Eestis seda pakkuda ei ole."
type textarea "В [GEOGRAPHIC_DATA] мы не можем этого предложить."
type textarea "Meil Eestis seda pakkuda ei ole. [PERSON_NAME]"
type textarea "В [GEOGRAPHIC_DATA] мы не можем предложить ничего подобного."
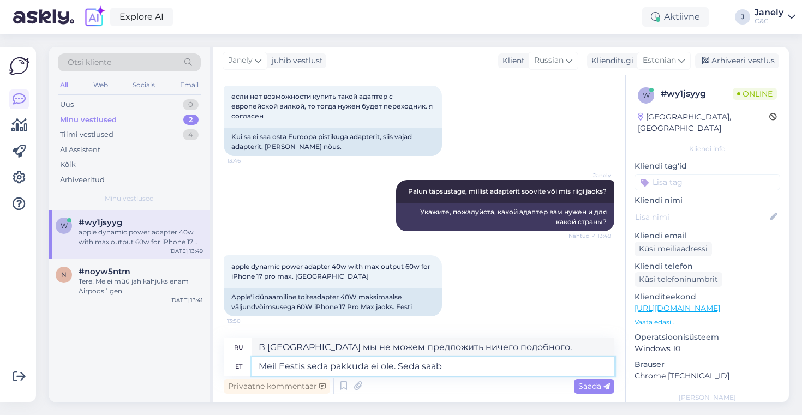
type textarea "Meil Eestis seda pakkuda ei ole. Seda saab"
type textarea "У нас в [GEOGRAPHIC_DATA] такого нет. Вы можете это получить."
type textarea "Meil Eestis seda pakkuda ei ole. Seda saab [GEOGRAPHIC_DATA]"
type textarea "Мы не предлагаем это в [GEOGRAPHIC_DATA]. Вы можете получить это в [GEOGRAPHIC_…"
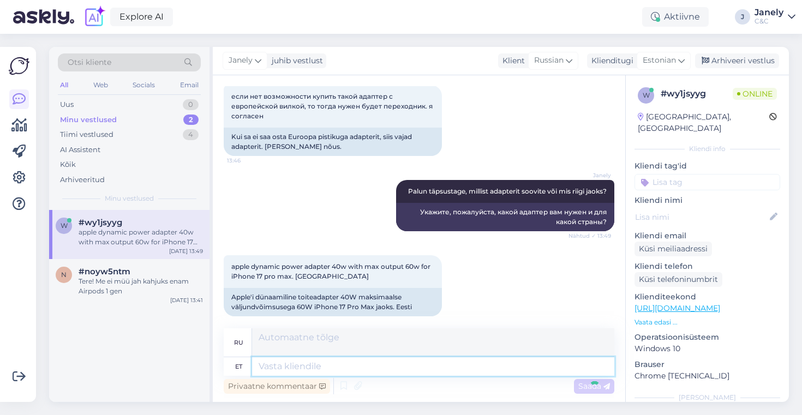
scroll to position [324, 0]
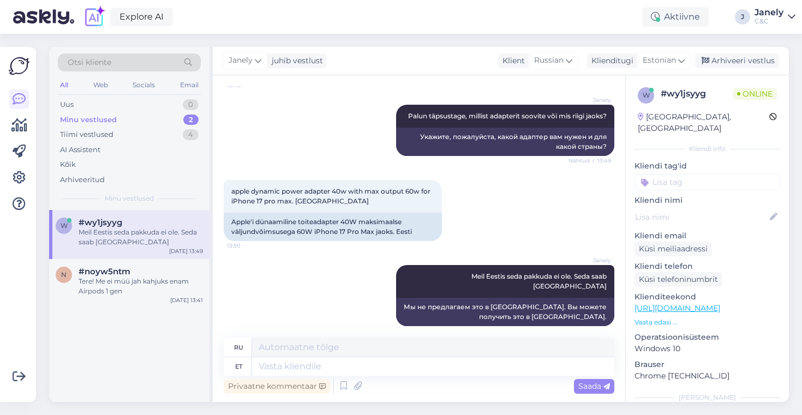
click at [389, 32] on div "Explore AI Aktiivne J Janely C&C" at bounding box center [401, 17] width 802 height 34
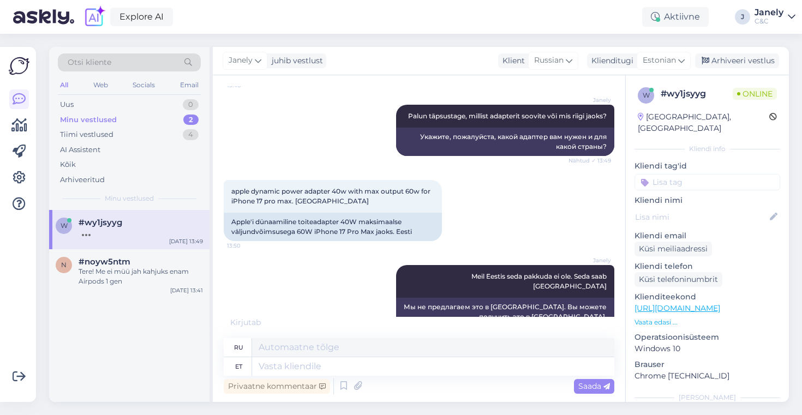
scroll to position [334, 0]
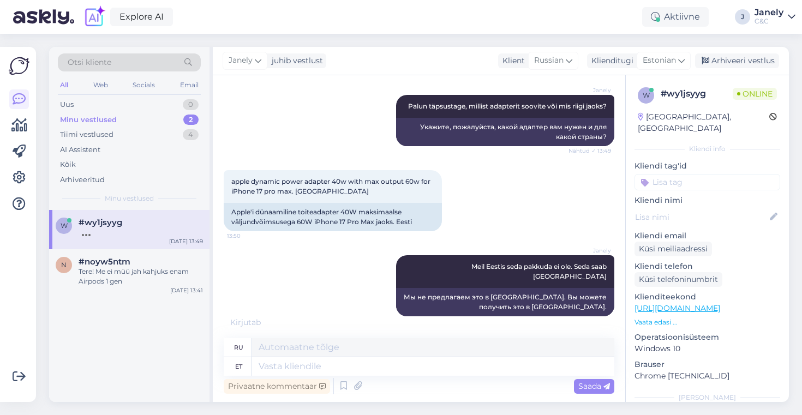
click at [238, 21] on div "Explore AI Aktiivne J Janely C&C" at bounding box center [401, 17] width 802 height 34
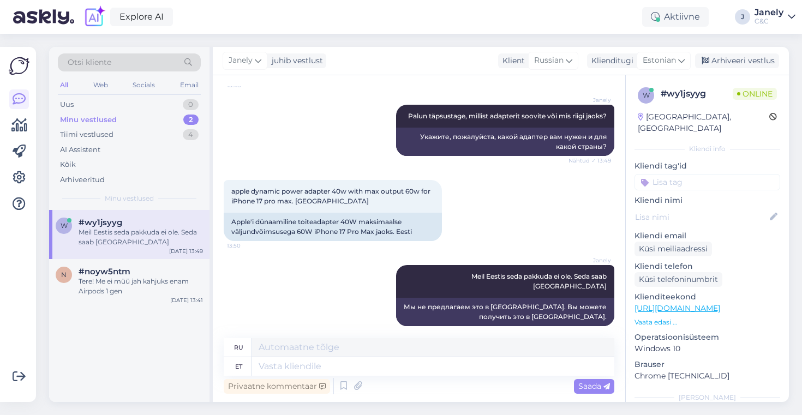
click at [238, 21] on div "Explore AI Aktiivne J Janely C&C" at bounding box center [401, 17] width 802 height 34
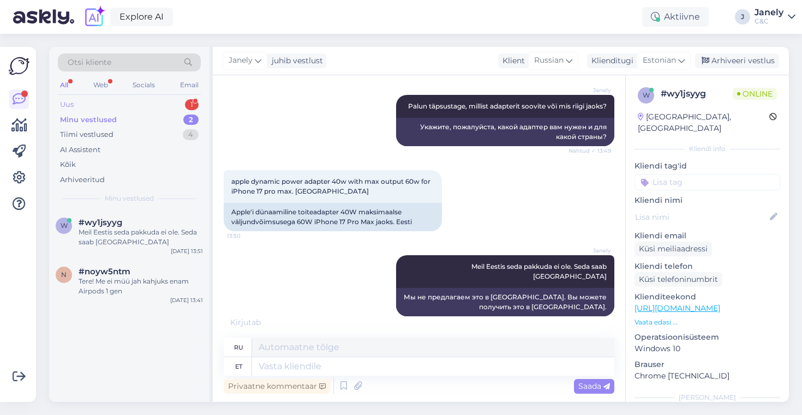
click at [165, 105] on div "Uus 1" at bounding box center [129, 104] width 143 height 15
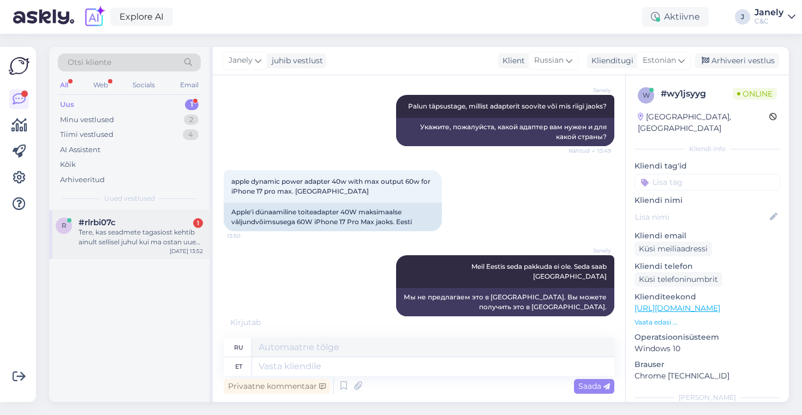
scroll to position [324, 0]
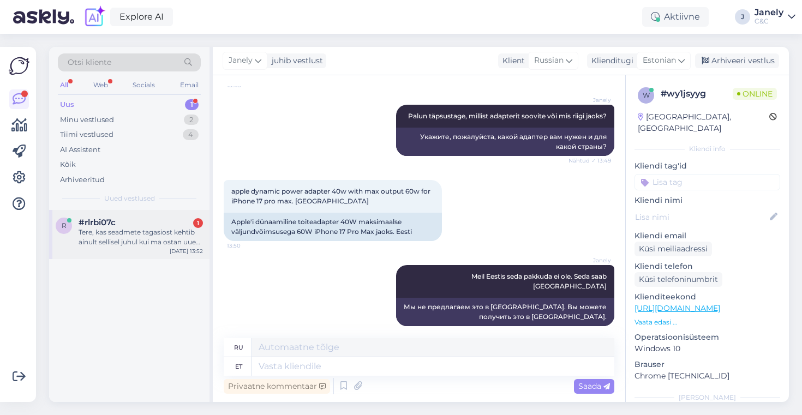
click at [142, 237] on div "Tere, kas seadmete tagasiost kehtib ainult sellisel juhul kui ma ostan uue Appl…" at bounding box center [141, 237] width 124 height 20
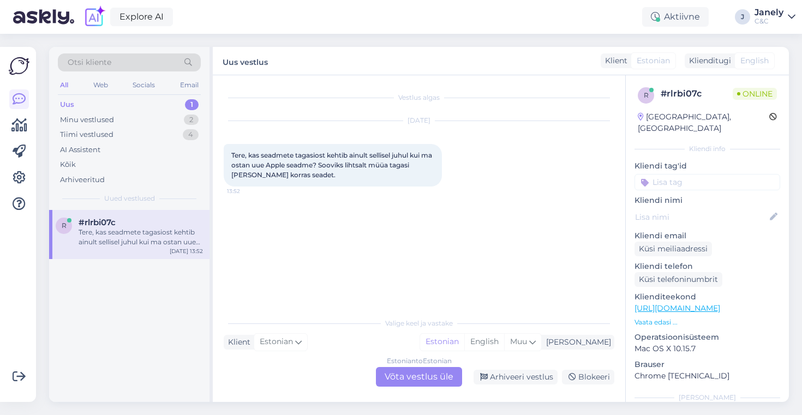
click at [398, 382] on div "Estonian to Estonian Võta vestlus üle" at bounding box center [419, 377] width 86 height 20
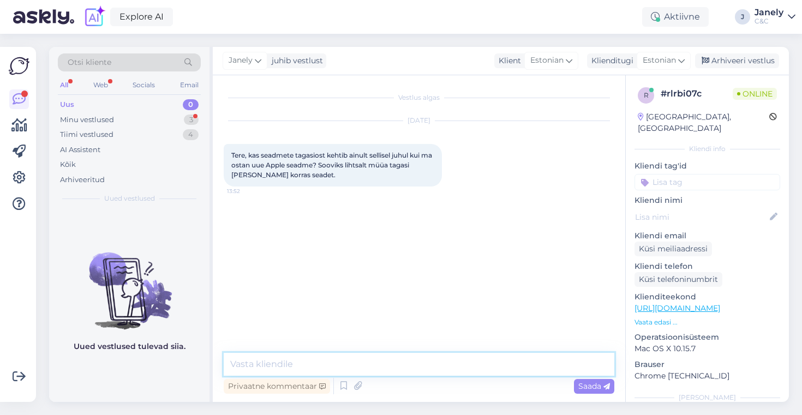
click at [353, 362] on textarea at bounding box center [419, 364] width 391 height 23
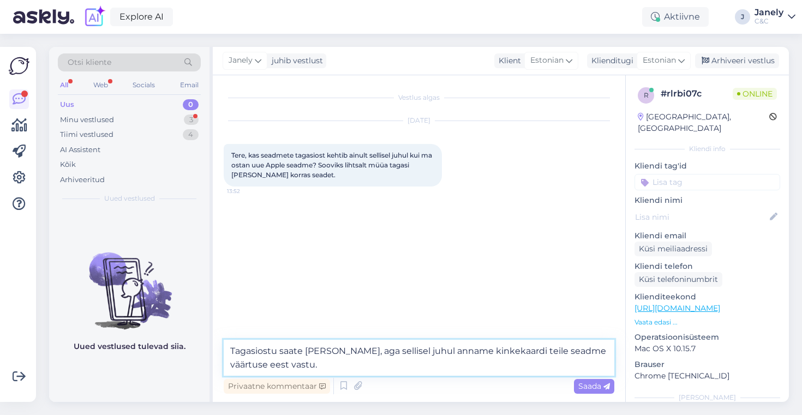
type textarea "Tagasiostu saate [PERSON_NAME], aga sellisel juhul anname kinkekaardi teile sea…"
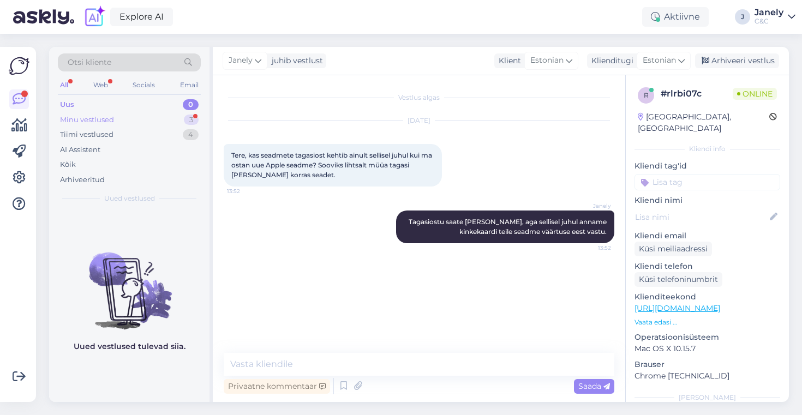
click at [142, 116] on div "Minu vestlused 3" at bounding box center [129, 119] width 143 height 15
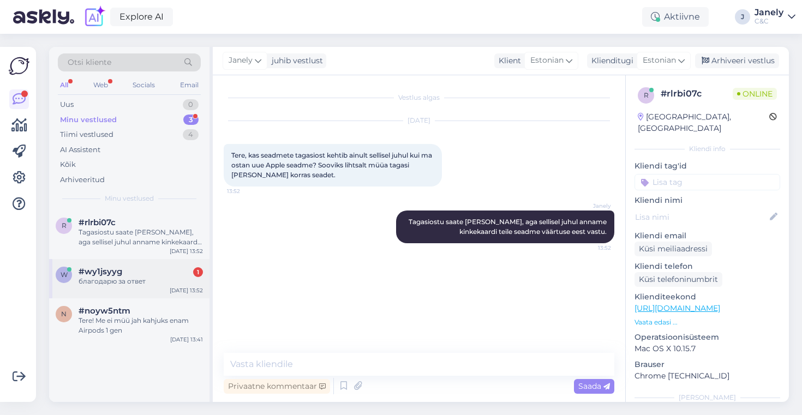
click at [173, 285] on div "благодарю за ответ" at bounding box center [141, 282] width 124 height 10
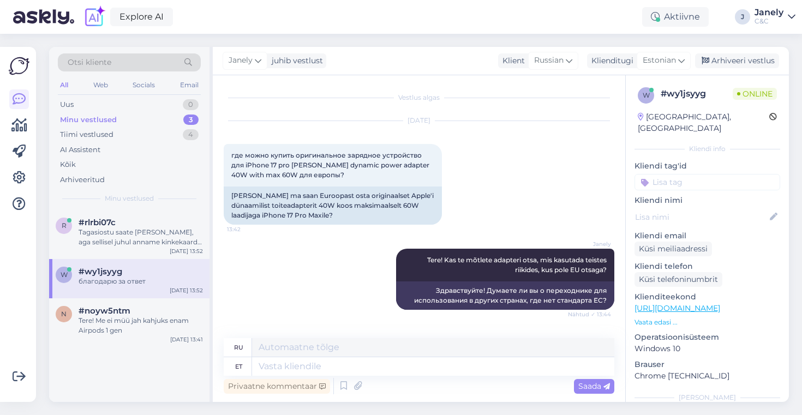
scroll to position [389, 0]
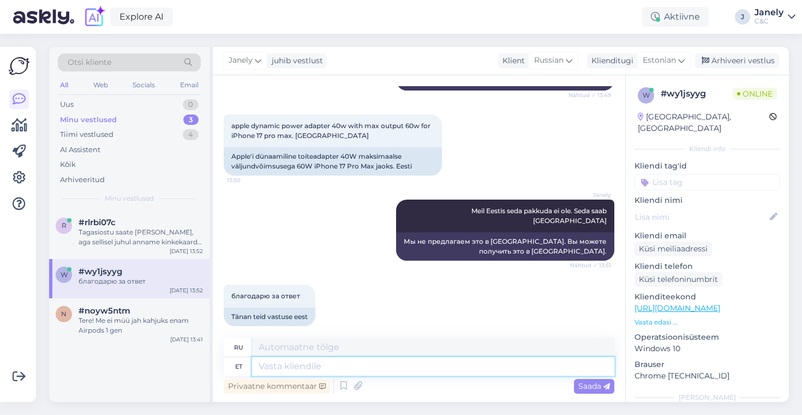
click at [281, 370] on textarea at bounding box center [433, 366] width 362 height 19
type textarea "Aga"
type textarea "Но"
type textarea "Aga palun!"
type textarea "Но, пожалуйста!"
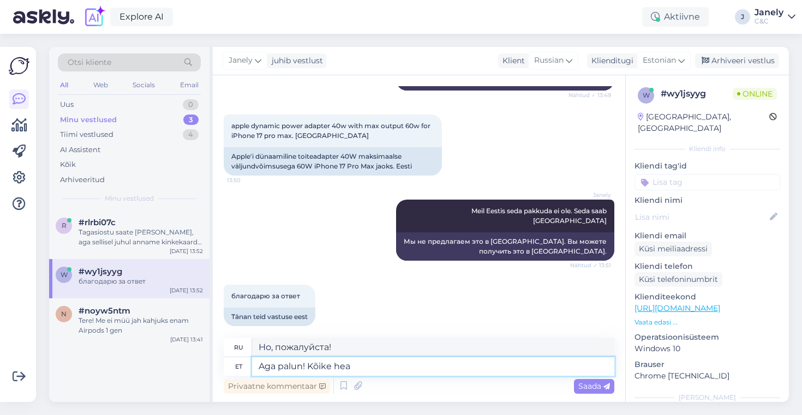
type textarea "Aga palun! Kõike head"
type textarea "Но, пожалуйста! Всего наилучшего!"
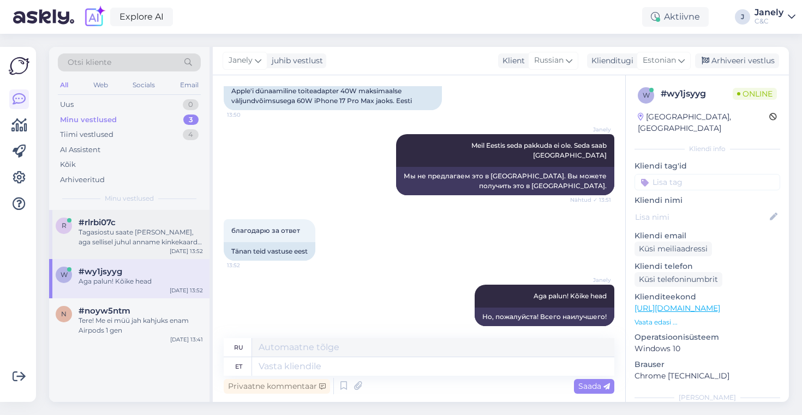
click at [165, 246] on div "Tagasiostu saate [PERSON_NAME], aga sellisel juhul anname kinkekaardi teile sea…" at bounding box center [141, 237] width 124 height 20
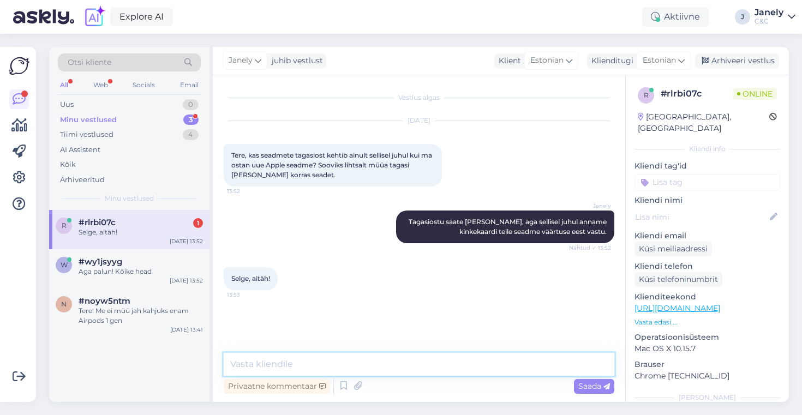
click at [333, 365] on textarea at bounding box center [419, 364] width 391 height 23
type textarea "Aga palun! Kõike head!"
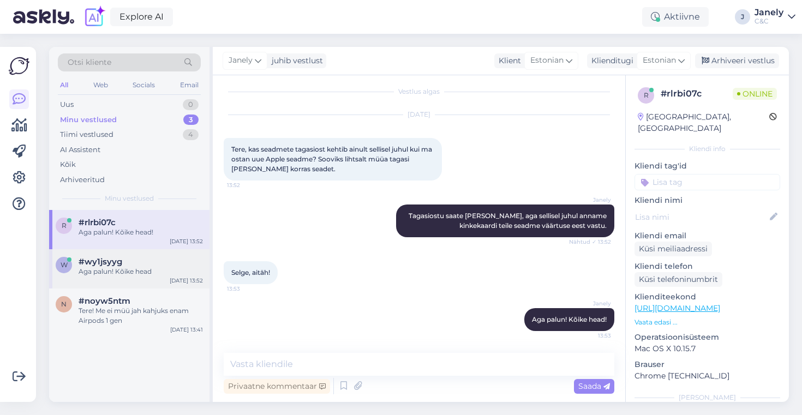
click at [125, 268] on div "Aga palun! Kõike head" at bounding box center [141, 272] width 124 height 10
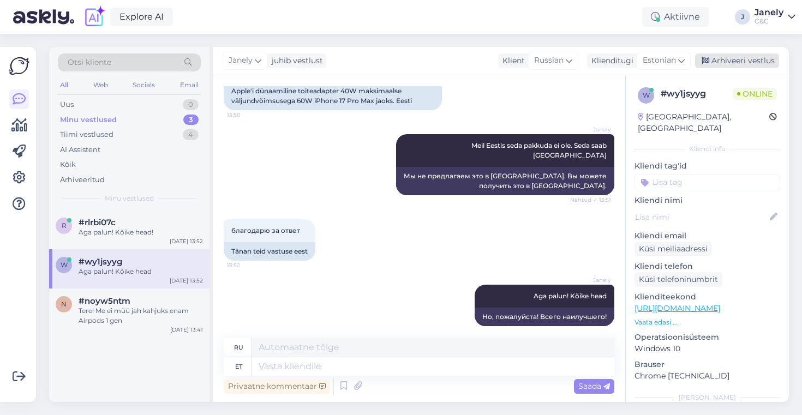
click at [761, 64] on div "Arhiveeri vestlus" at bounding box center [737, 60] width 84 height 15
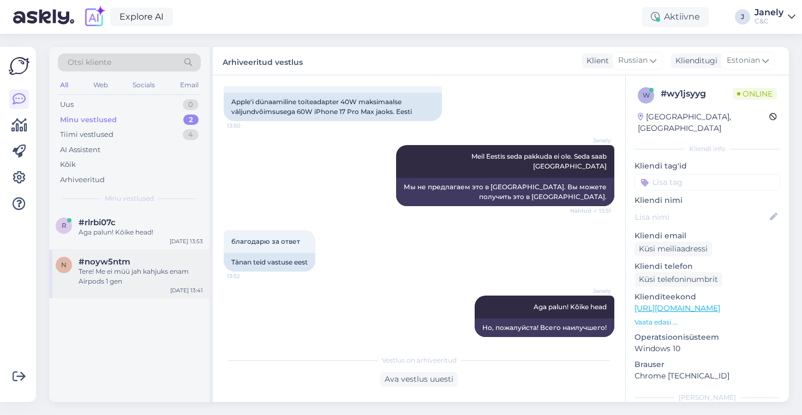
click at [168, 265] on div "#noyw5ntm" at bounding box center [141, 262] width 124 height 10
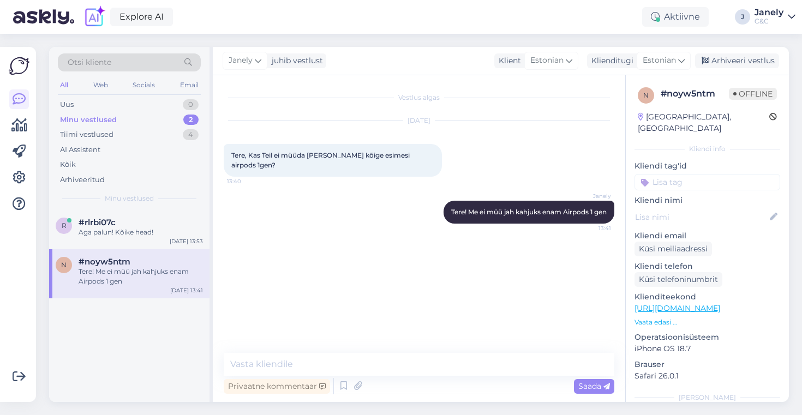
scroll to position [0, 0]
click at [753, 62] on div "Arhiveeri vestlus" at bounding box center [737, 60] width 84 height 15
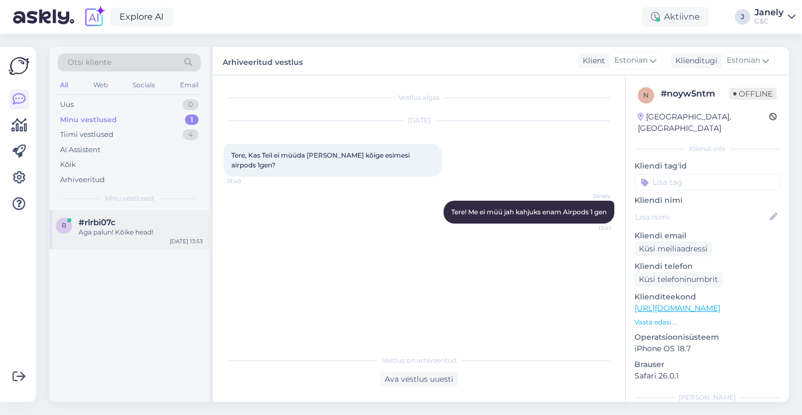
click at [177, 231] on div "Aga palun! Kõike head!" at bounding box center [141, 232] width 124 height 10
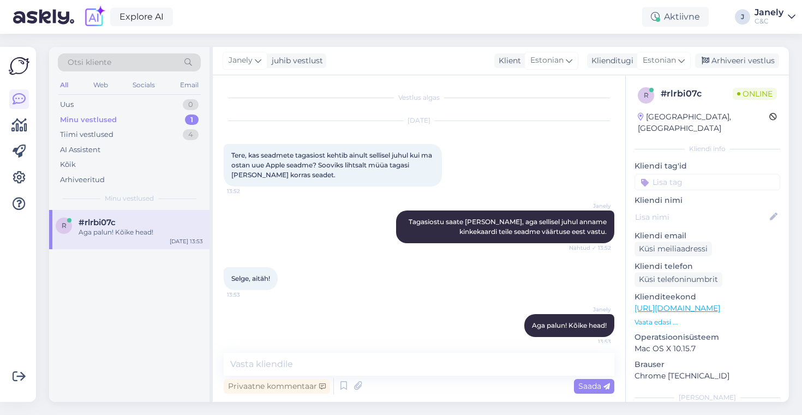
scroll to position [6, 0]
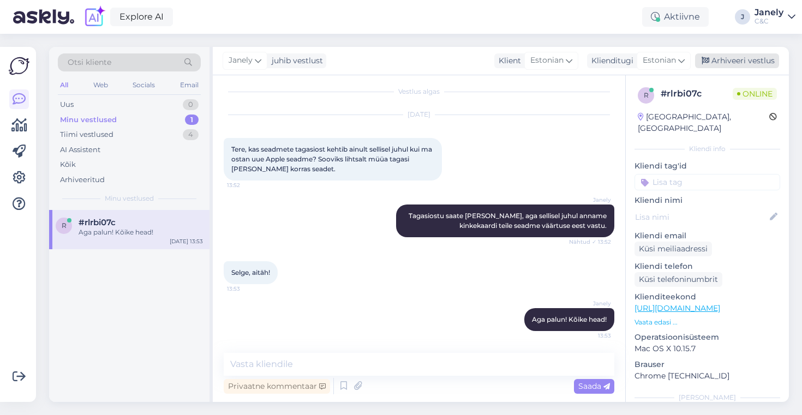
click at [731, 68] on div "Arhiveeri vestlus" at bounding box center [737, 60] width 84 height 15
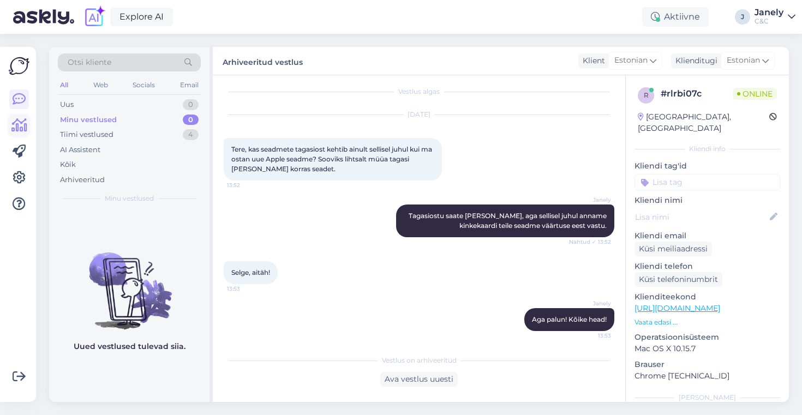
click at [15, 132] on icon at bounding box center [19, 125] width 16 height 13
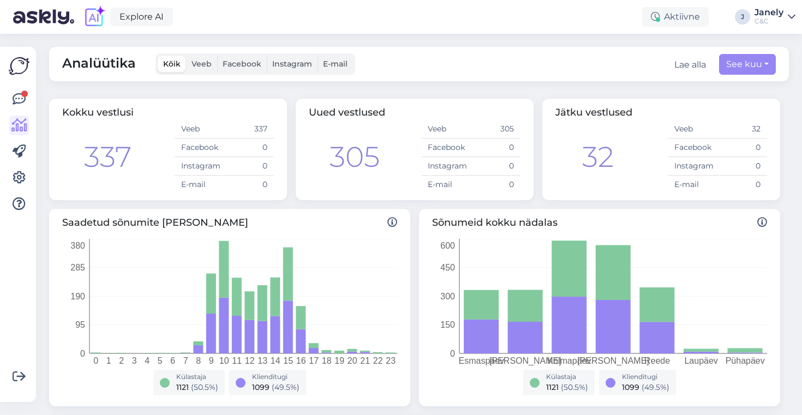
click at [30, 101] on div "Võimalused Veendu, et Askly loob sulle väärtust. Sulge Ühenda FB ja IG sõnumid …" at bounding box center [18, 224] width 36 height 355
click at [16, 99] on icon at bounding box center [19, 99] width 13 height 13
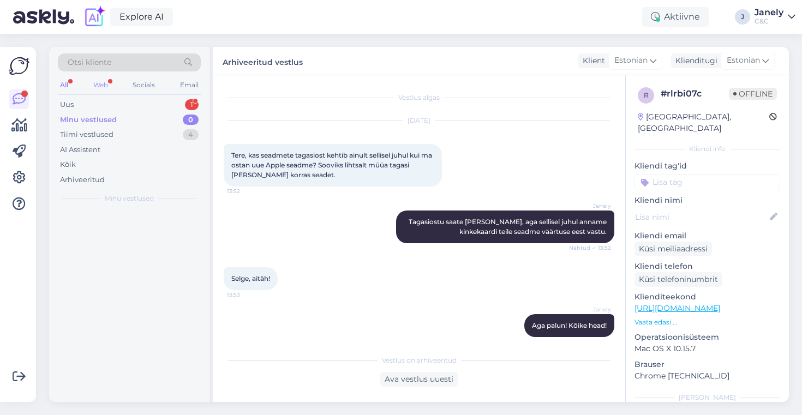
scroll to position [10, 0]
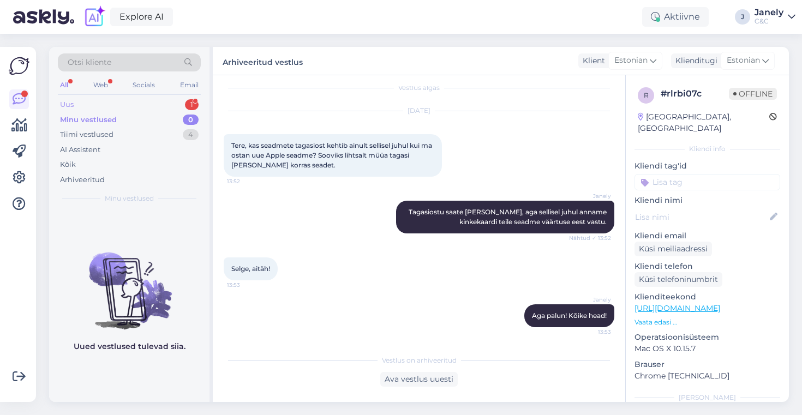
click at [125, 107] on div "Uus 1" at bounding box center [129, 104] width 143 height 15
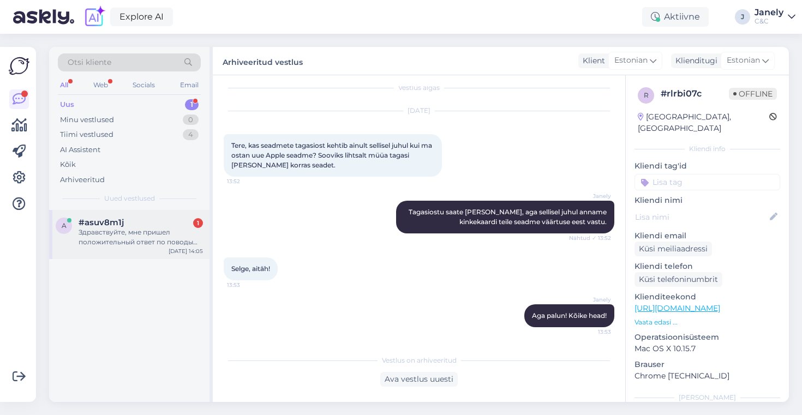
click at [178, 231] on div "Здравствуйте, мне пришел положительный ответ по поводы кредитного лимита от lhv…" at bounding box center [141, 237] width 124 height 20
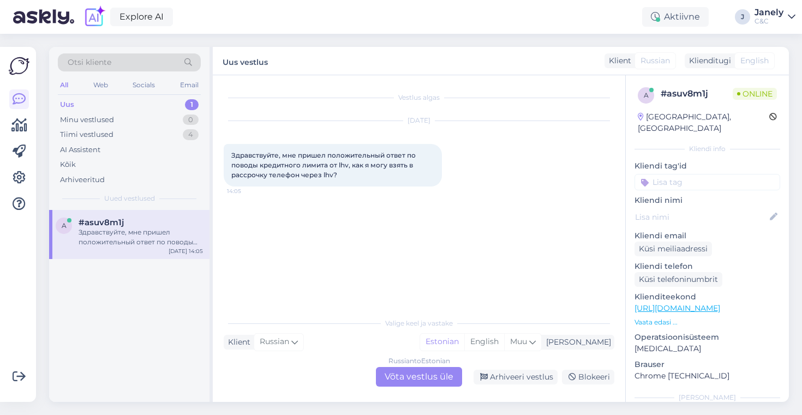
click at [421, 383] on div "Russian to Estonian Võta vestlus üle" at bounding box center [419, 377] width 86 height 20
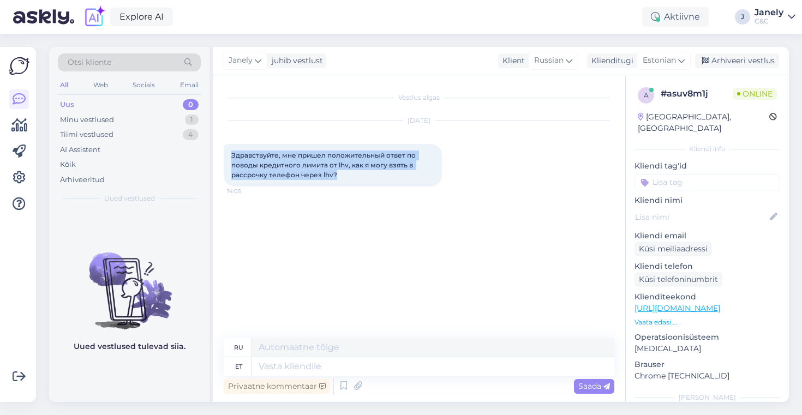
drag, startPoint x: 232, startPoint y: 154, endPoint x: 341, endPoint y: 193, distance: 116.3
click at [341, 193] on div "[DATE] Здравствуйте, мне пришел положительный ответ по поводы кредитного лимита…" at bounding box center [419, 153] width 391 height 89
copy span "Здравствуйте, мне пришел положительный ответ по поводы кредитного лимита от lhv…"
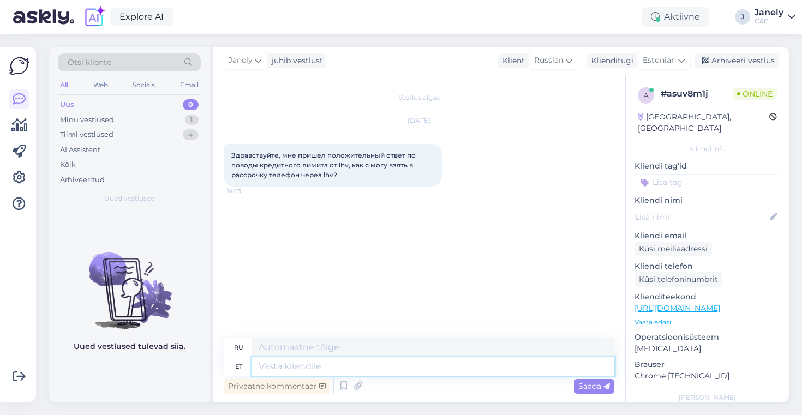
click at [269, 373] on textarea at bounding box center [433, 366] width 362 height 19
type textarea "Tere!"
type textarea "Привет!"
type textarea "Tere! Kas te"
type textarea "Привет! Это"
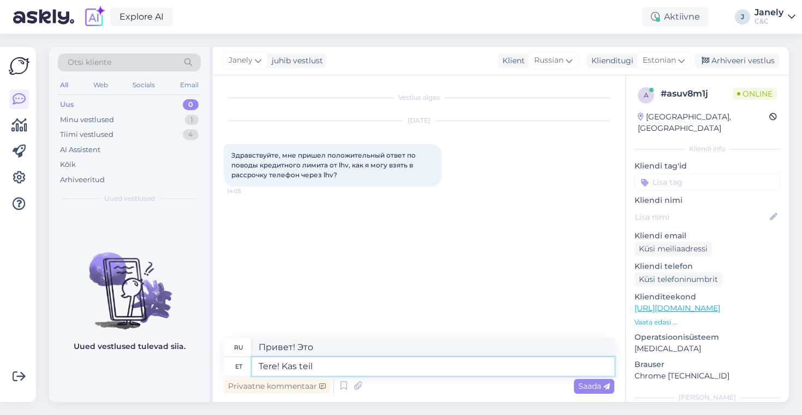
type textarea "Tere! Kas teil o"
type textarea "Здравствуйте! У вас есть?"
type textarea "Tere! Kas teil on tellimuse nr"
type textarea "Здравствуйте! У вас есть заказ?"
type textarea "Tere! Kas teil on tellimuse nr? võ"
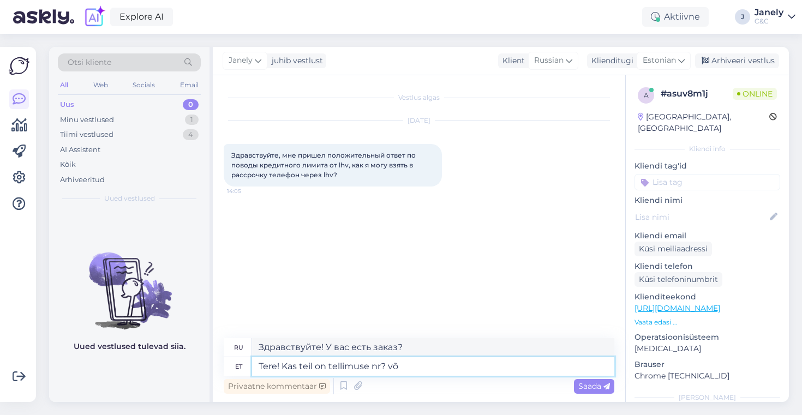
type textarea "Здравствуйте! У вас есть номер заказа?"
type textarea "Tere! Kas teil on tellimuse nr? või m"
type textarea "Здравствуйте! У вас есть номер заказа? Или"
type textarea "Tere! Kas teil on tellimuse nr? või mis te"
type textarea "Здравствуйте! У вас есть номер заказа? Или что?"
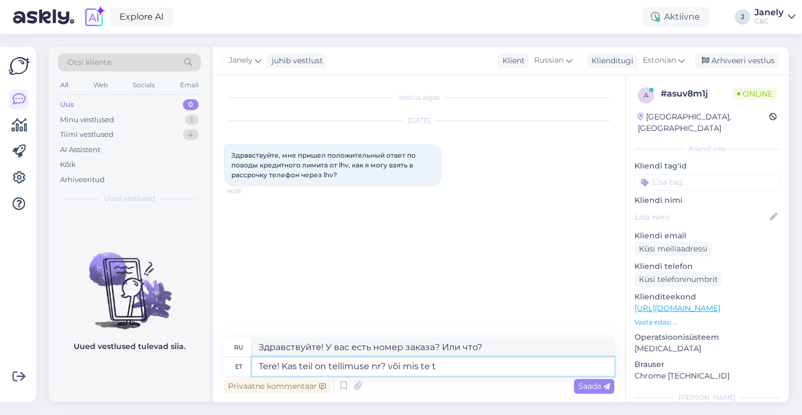
type textarea "Tere! Kas teil on tellimuse nr? või mis te tä"
type textarea "Здравствуйте! У вас есть номер заказа? Или что вы знаете?"
type textarea "Tere! Kas teil on tellimuse nr? või mis te täpsemalt so"
type textarea "Здравствуйте! У вас есть номер заказа? Или какой именно?"
type textarea "Tere! Kas teil on tellimuse nr? või mis te täpsemalt soovite?"
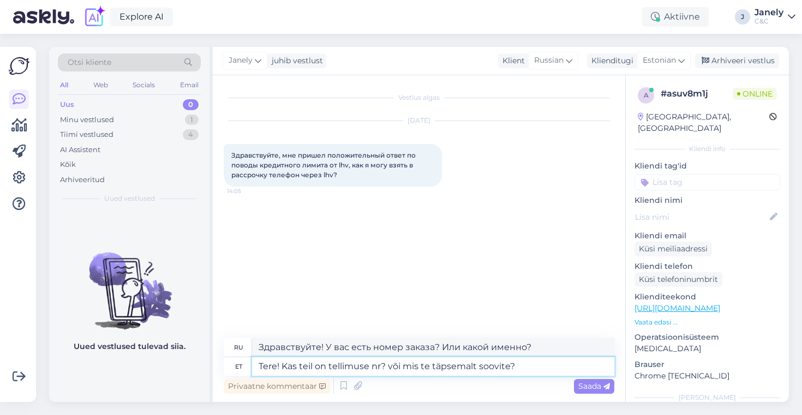
type textarea "Здравствуйте! У вас есть номер заказа? Или что именно вы хотите?"
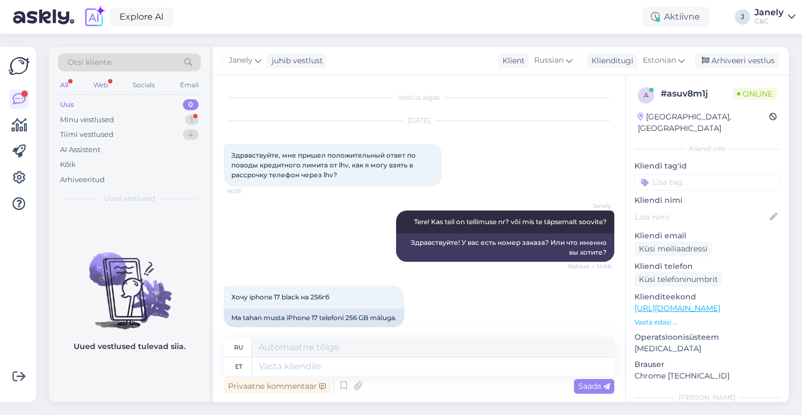
scroll to position [11, 0]
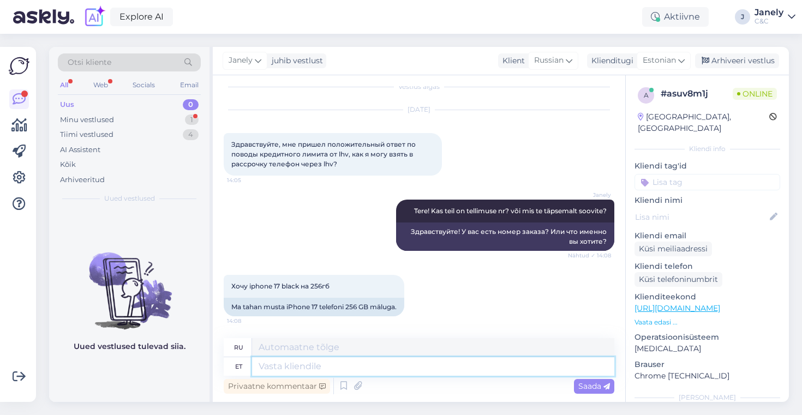
click at [340, 369] on textarea at bounding box center [433, 366] width 362 height 19
type textarea "Siis p"
type textarea "Затем"
type textarea "Siis peate"
type textarea "Тогда ты должен"
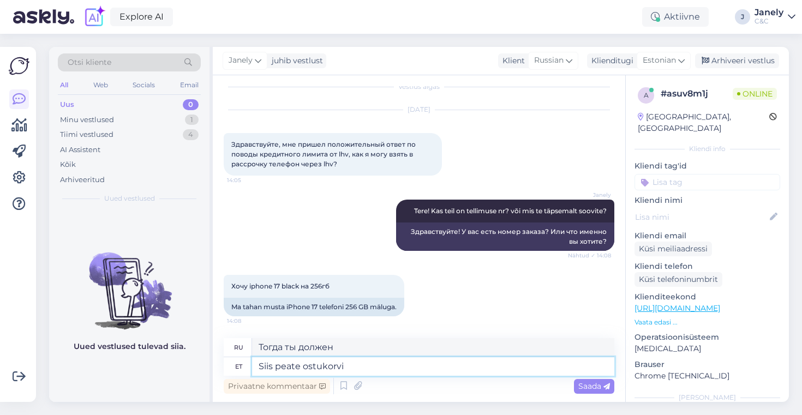
type textarea "Siis peate ostukorvi s"
type textarea "Затем вам нужно добавить в корзину."
type textarea "Siis peate ostukorvi [PERSON_NAME]"
type textarea "Затем вам нужно добавить в корзину и"
type textarea "Siis peate ostukorvi [PERSON_NAME] siis v"
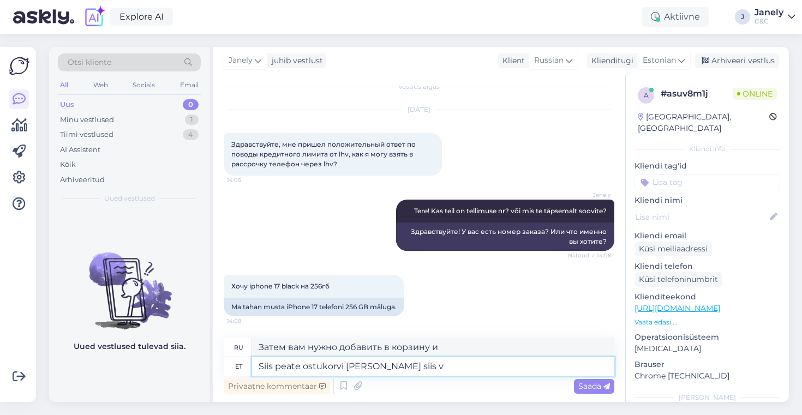
type textarea "Затем вам нужно добавить в корзину и затем"
type textarea "Siis peate ostukorvi [PERSON_NAME] siis valima L"
type textarea "Затем вам нужно добавить в корзину и затем выбрать"
type textarea "Siis peate ostukorvi [PERSON_NAME] siis valima LHV j"
type textarea "Затем вам нужно добавить в корзину и затем выбрать LHV."
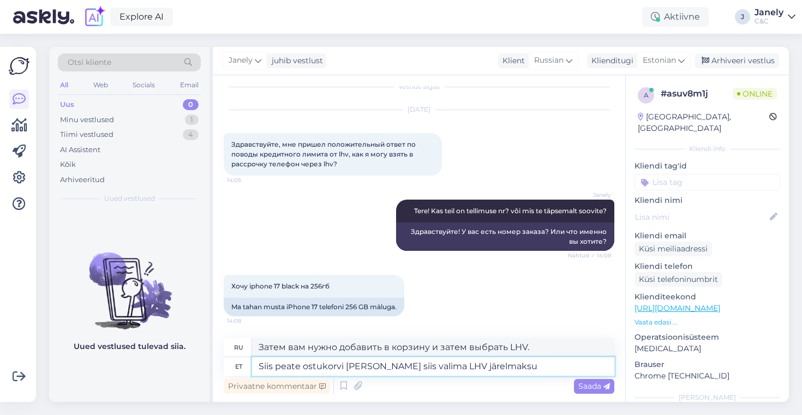
type textarea "Siis peate ostukorvi [PERSON_NAME] siis valima LHV järelmaksu"
type textarea "Затем вам необходимо добавить товар в корзину и затем выбрать рассрочку платежа…"
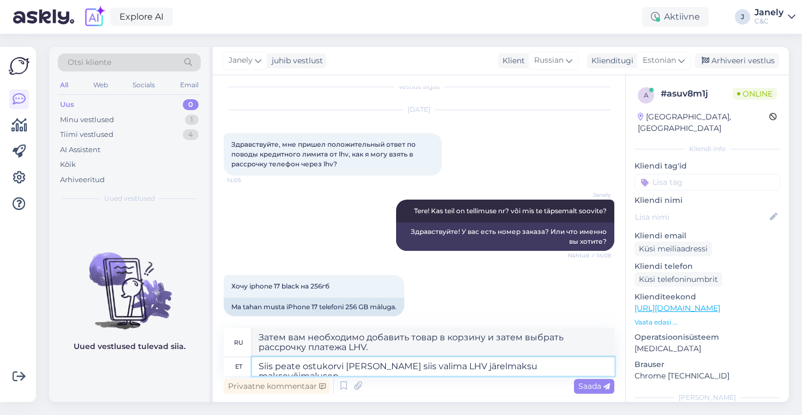
type textarea "Siis peate ostukorvi [PERSON_NAME] siis valima LHV järelmaksu maksevõimalusena"
type textarea "Затем вам необходимо добавить товар в корзину и выбрать в качестве способа опла…"
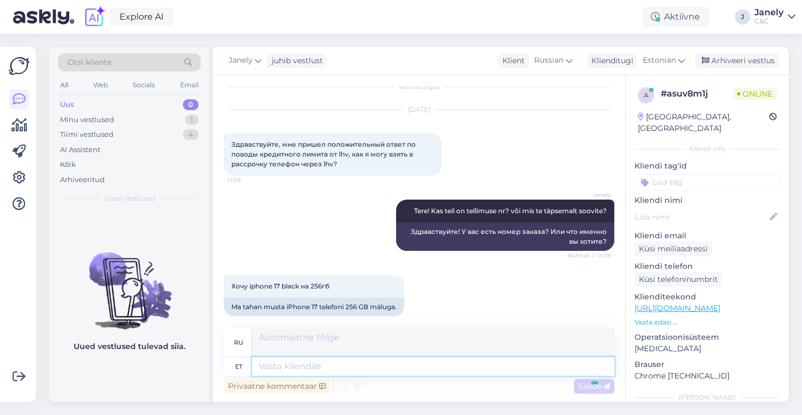
scroll to position [96, 0]
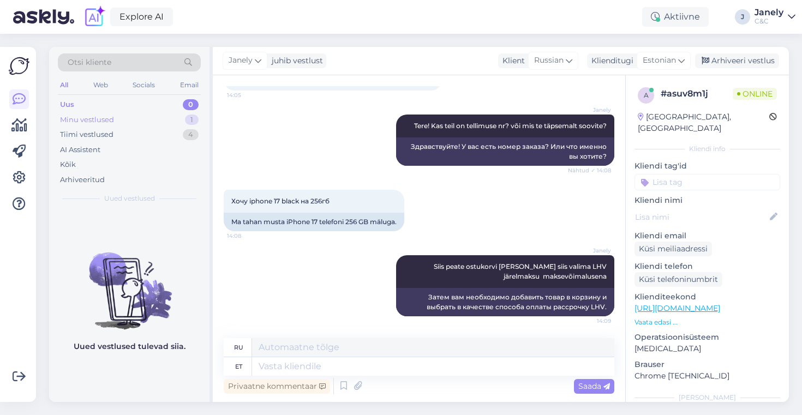
click at [135, 119] on div "Minu vestlused 1" at bounding box center [129, 119] width 143 height 15
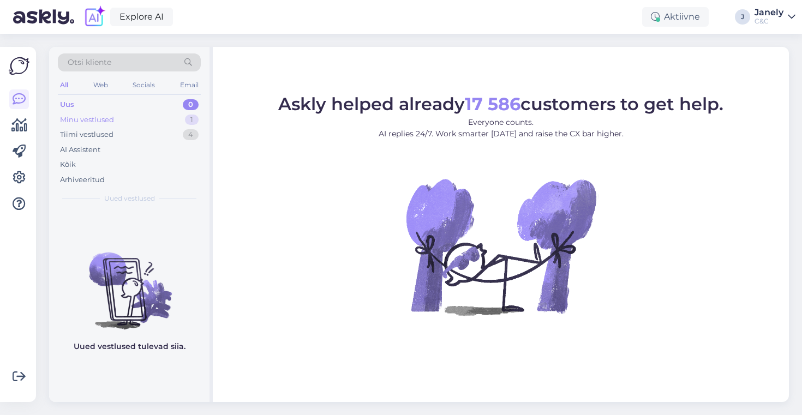
click at [134, 113] on div "Minu vestlused 1" at bounding box center [129, 119] width 143 height 15
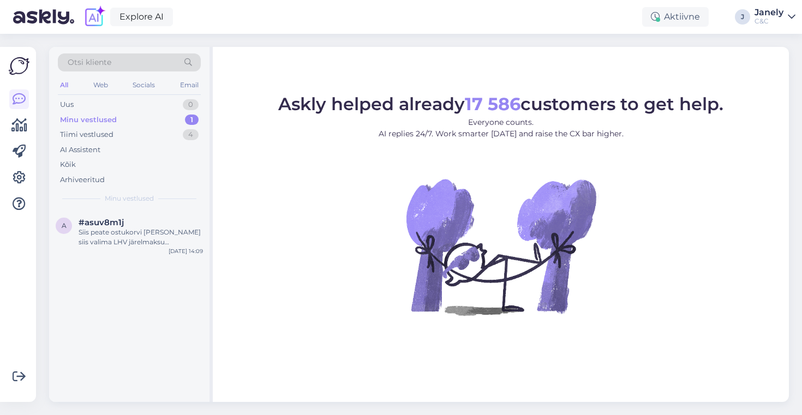
click at [154, 263] on div "a #asuv8m1j Siis peate ostukorvi lisama ja siis valima LHV järelmaksu maksevõim…" at bounding box center [129, 306] width 160 height 192
click at [154, 246] on div "Siis peate ostukorvi [PERSON_NAME] siis valima LHV järelmaksu maksevõimalusena" at bounding box center [141, 237] width 124 height 20
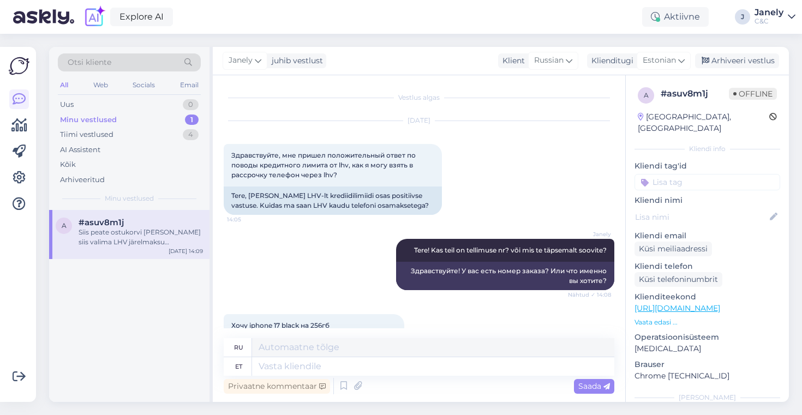
scroll to position [124, 0]
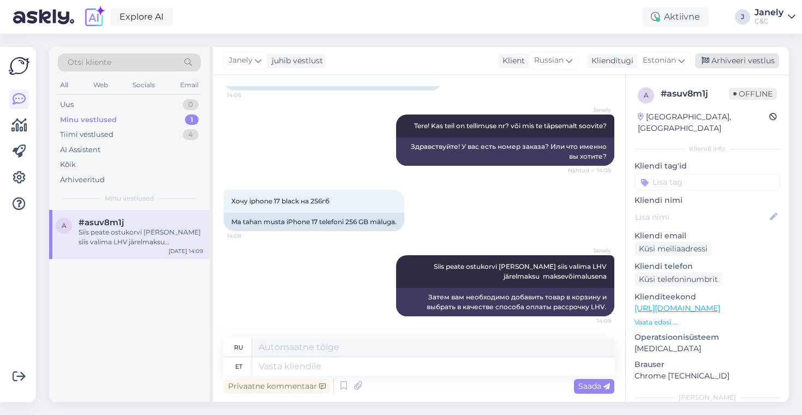
click at [729, 60] on div "Arhiveeri vestlus" at bounding box center [737, 60] width 84 height 15
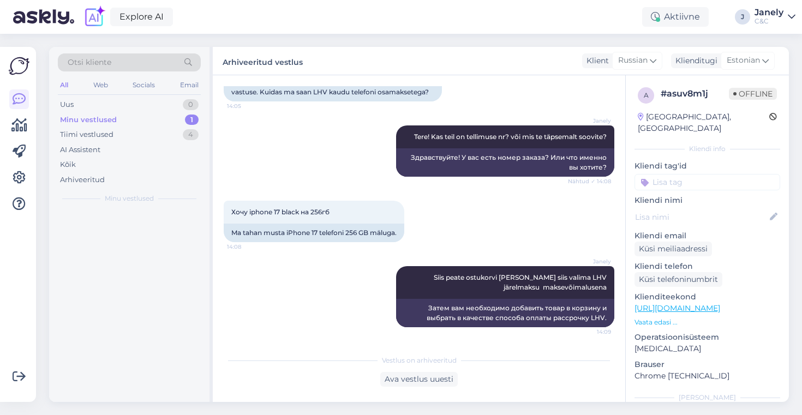
scroll to position [113, 0]
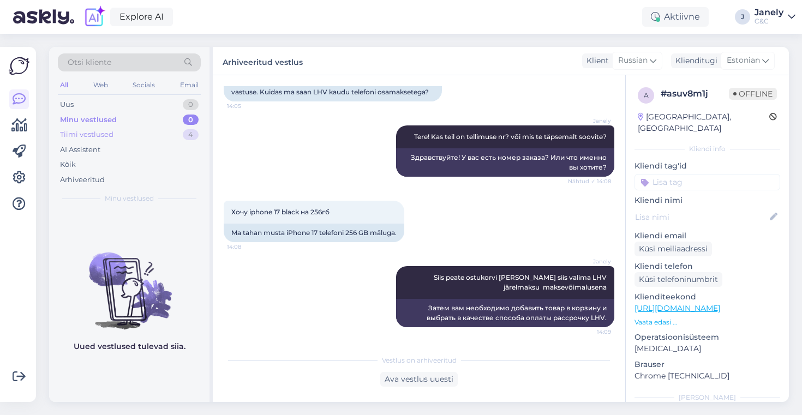
click at [134, 138] on div "Tiimi vestlused 4" at bounding box center [129, 134] width 143 height 15
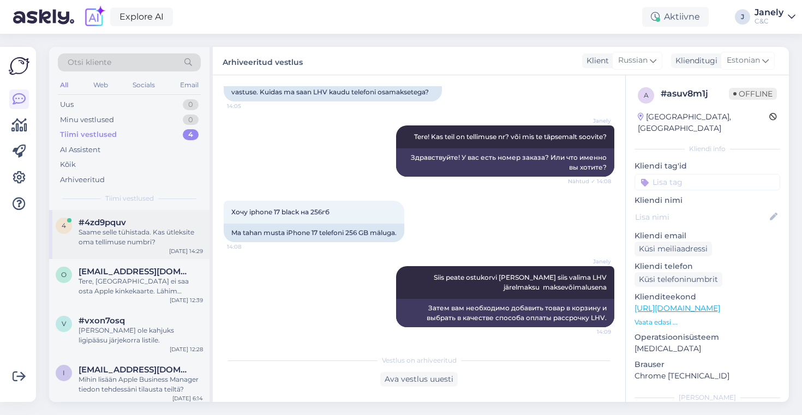
click at [166, 244] on div "Saame selle tühistada. Kas ütleksite oma tellimuse numbri?" at bounding box center [141, 237] width 124 height 20
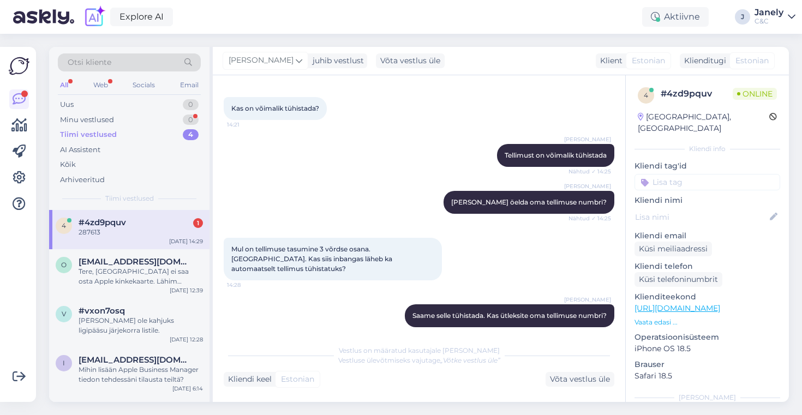
scroll to position [362, 0]
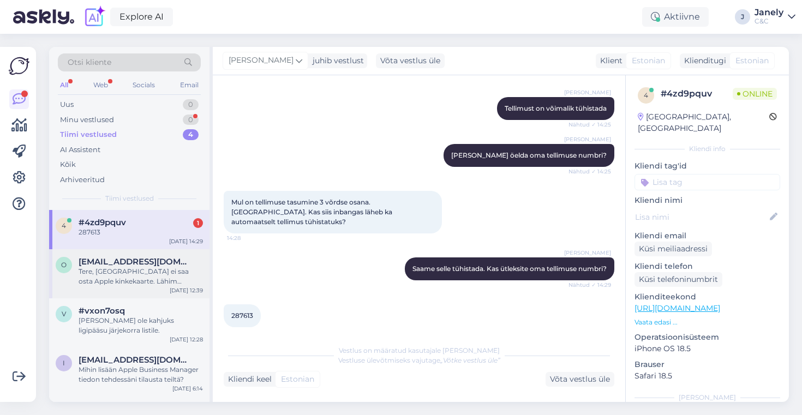
click at [145, 290] on div "o olev.talumaa@gmail.com Tere, Eestist ei saa osta Apple kinkekaarte. Lähim rii…" at bounding box center [129, 273] width 160 height 49
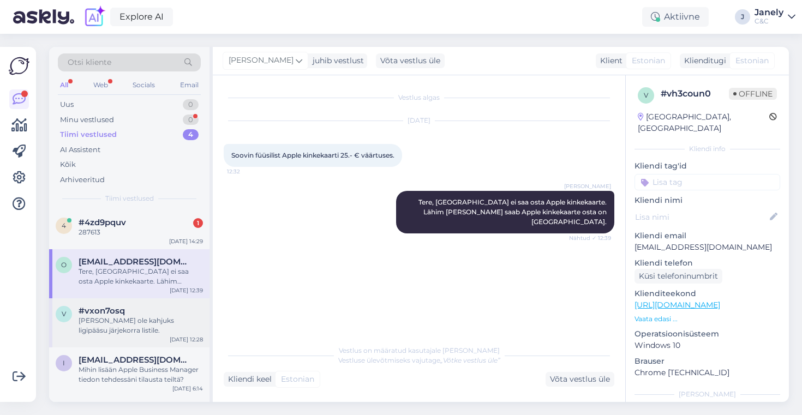
click at [145, 328] on div "[PERSON_NAME] ole kahjuks ligipääsu järjekorra listile." at bounding box center [141, 326] width 124 height 20
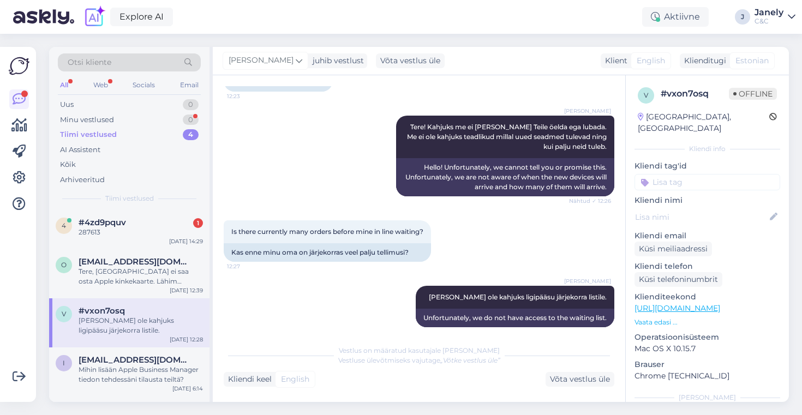
click at [155, 298] on div "v #vxon7osq [PERSON_NAME] ole kahjuks ligipääsu järjekorra listile. [DATE] 12:28" at bounding box center [129, 322] width 160 height 49
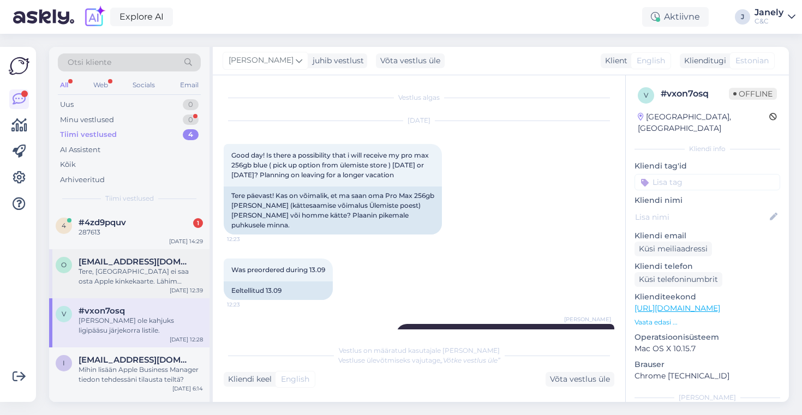
click at [158, 283] on div "Tere, [GEOGRAPHIC_DATA] ei saa osta Apple kinkekaarte. Lähim [PERSON_NAME] saab…" at bounding box center [141, 277] width 124 height 20
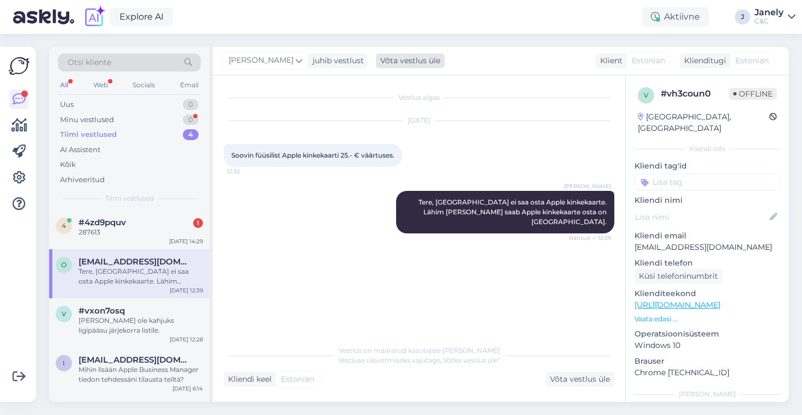
click at [418, 64] on div "Võta vestlus üle" at bounding box center [410, 60] width 69 height 15
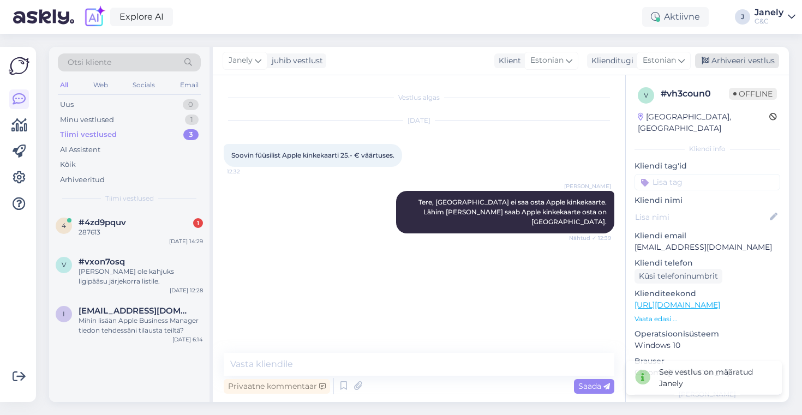
click at [754, 59] on div "Arhiveeri vestlus" at bounding box center [737, 60] width 84 height 15
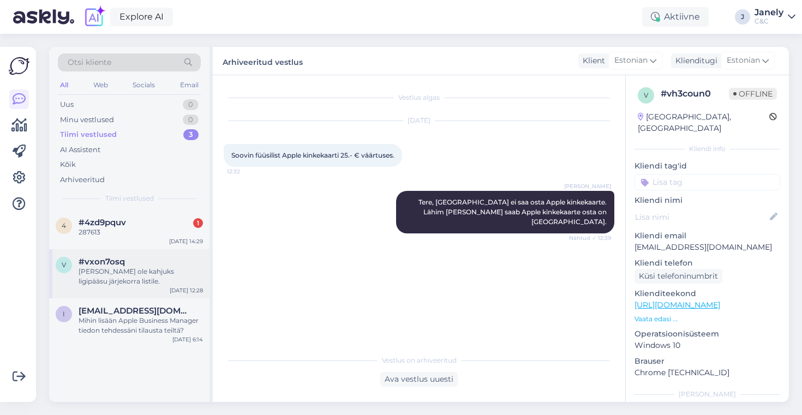
click at [149, 266] on div "#vxon7osq" at bounding box center [141, 262] width 124 height 10
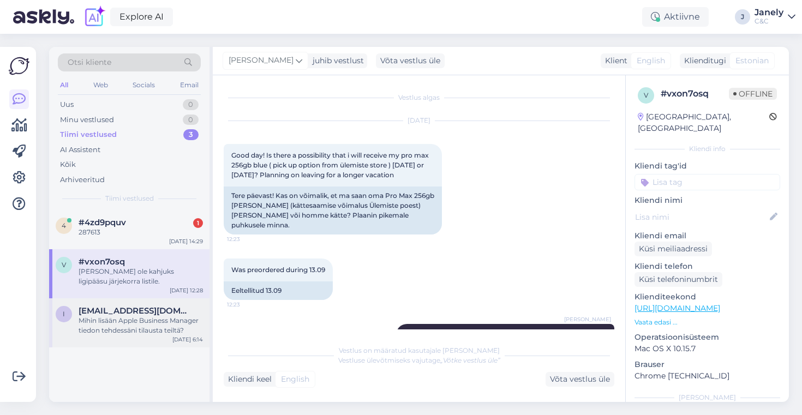
click at [128, 335] on div "i [EMAIL_ADDRESS][DOMAIN_NAME] Mihin lisään Apple Business Manager tiedon tehde…" at bounding box center [129, 322] width 160 height 49
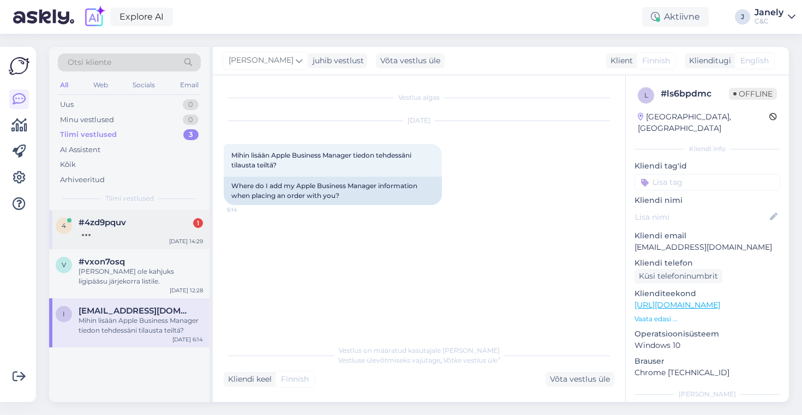
click at [146, 238] on div "4 #4zd9pquv 1 Oct 9 14:29" at bounding box center [129, 229] width 160 height 39
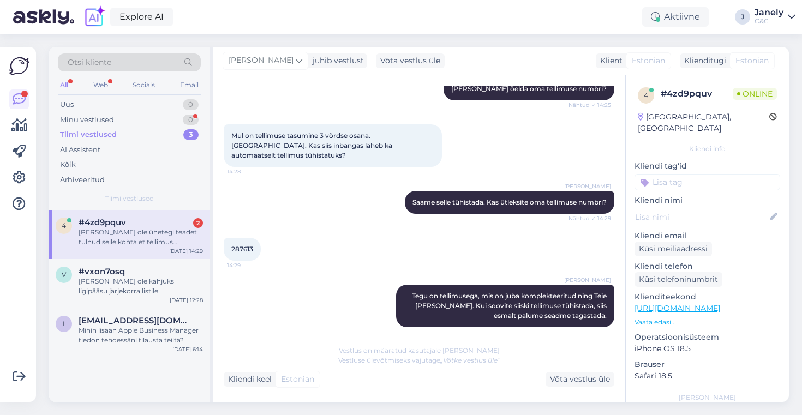
scroll to position [495, 0]
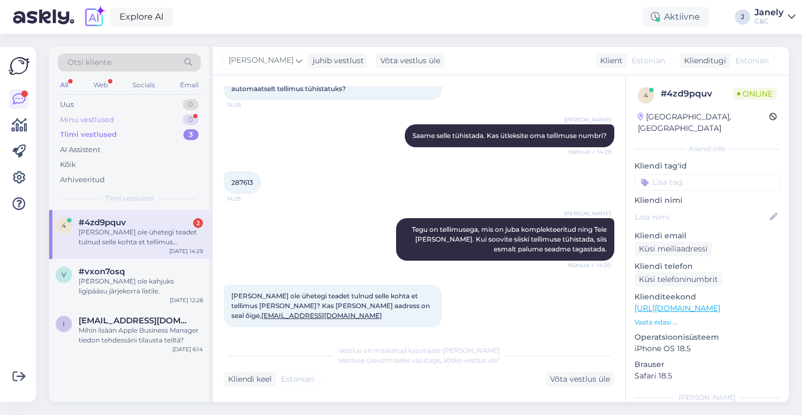
click at [146, 119] on div "Minu vestlused 0" at bounding box center [129, 119] width 143 height 15
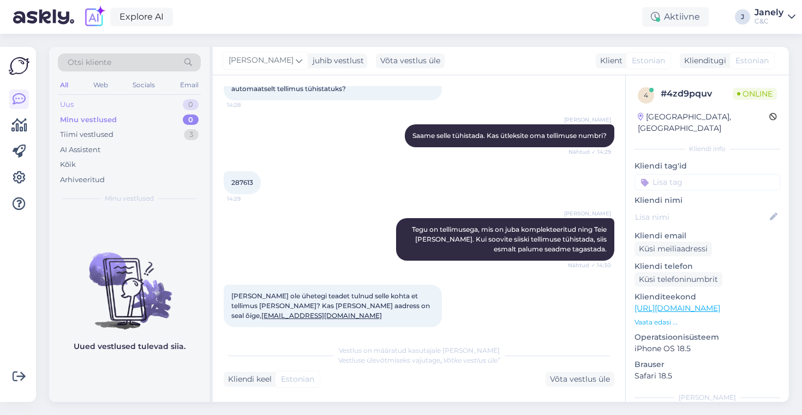
click at [135, 103] on div "Uus 0" at bounding box center [129, 104] width 143 height 15
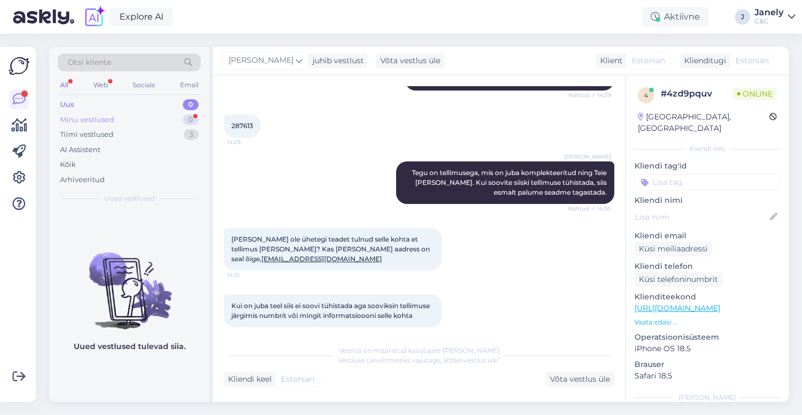
click at [178, 119] on div "Minu vestlused 0" at bounding box center [129, 119] width 143 height 15
